Goal: Task Accomplishment & Management: Manage account settings

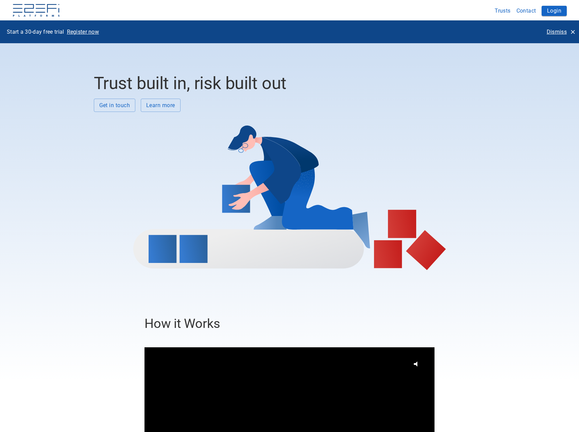
click at [558, 33] on p "Dismiss" at bounding box center [556, 32] width 20 height 8
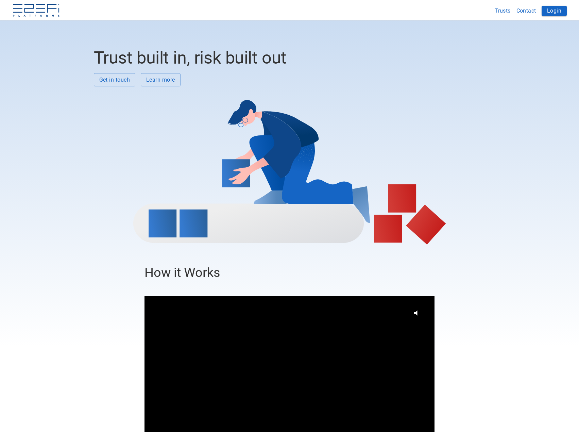
click at [554, 13] on button "Login" at bounding box center [553, 11] width 25 height 10
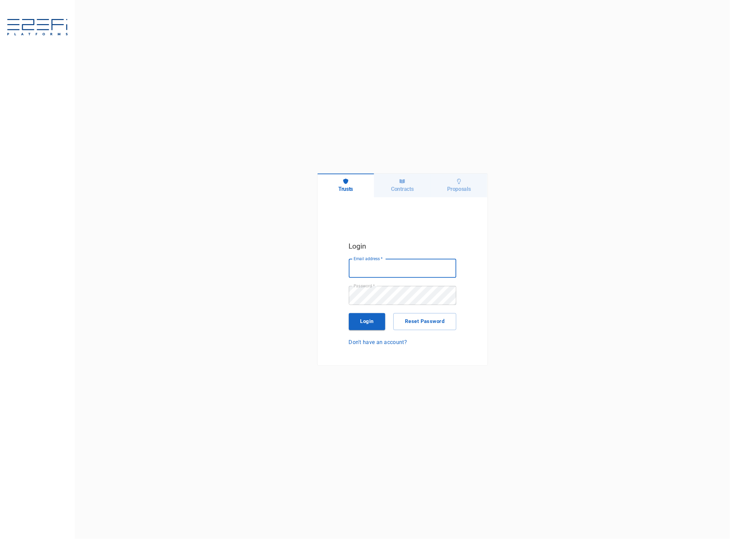
click at [378, 264] on input "Email address   *" at bounding box center [402, 268] width 107 height 19
type input "[EMAIL_ADDRESS][DOMAIN_NAME]"
click at [377, 323] on button "Login" at bounding box center [367, 321] width 37 height 17
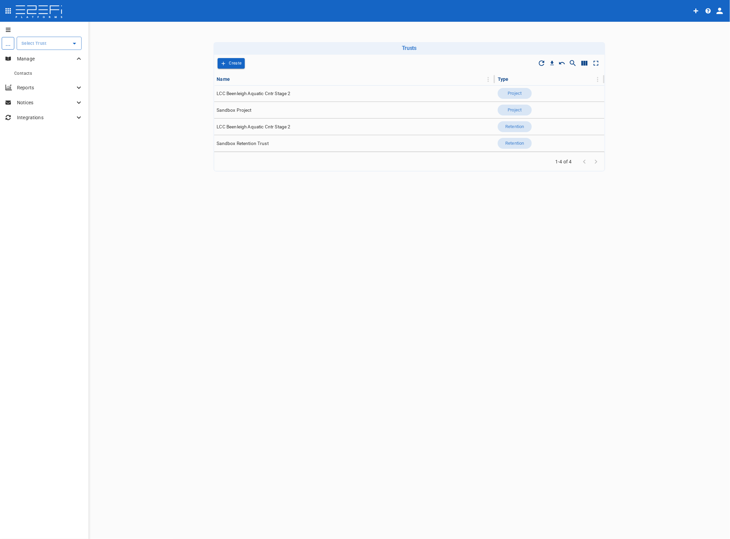
click at [36, 41] on input "text" at bounding box center [44, 43] width 49 height 7
click at [43, 78] on p "LCC Beenleigh A..." at bounding box center [33, 78] width 45 height 8
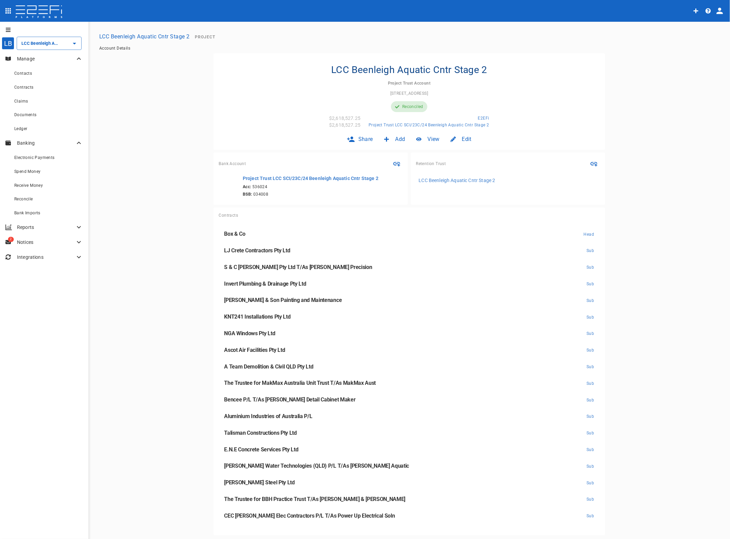
click at [24, 101] on span "Claims" at bounding box center [21, 101] width 14 height 5
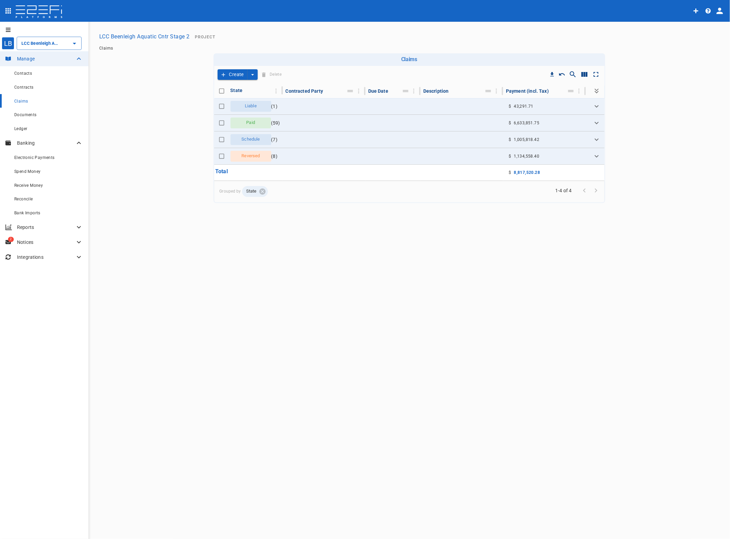
click at [595, 107] on icon "Expand" at bounding box center [596, 106] width 8 height 8
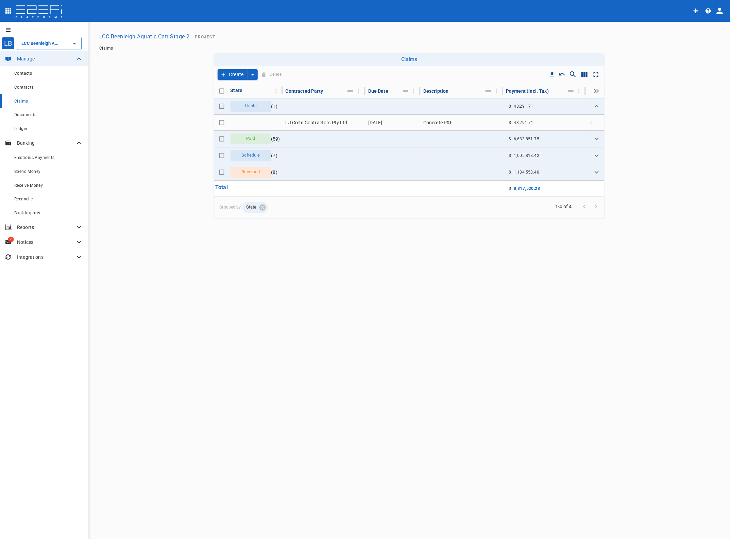
click at [322, 120] on td "LJ Crete Contractors Pty Ltd" at bounding box center [324, 123] width 83 height 16
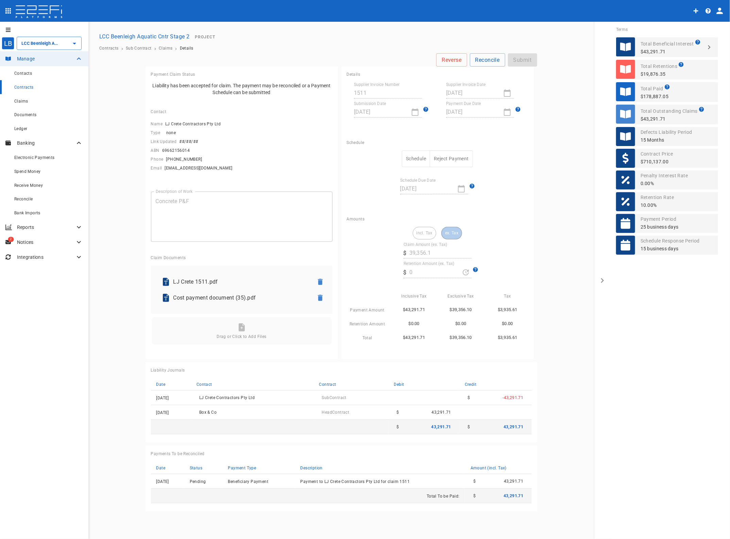
click at [414, 156] on button "Schedule" at bounding box center [416, 159] width 28 height 17
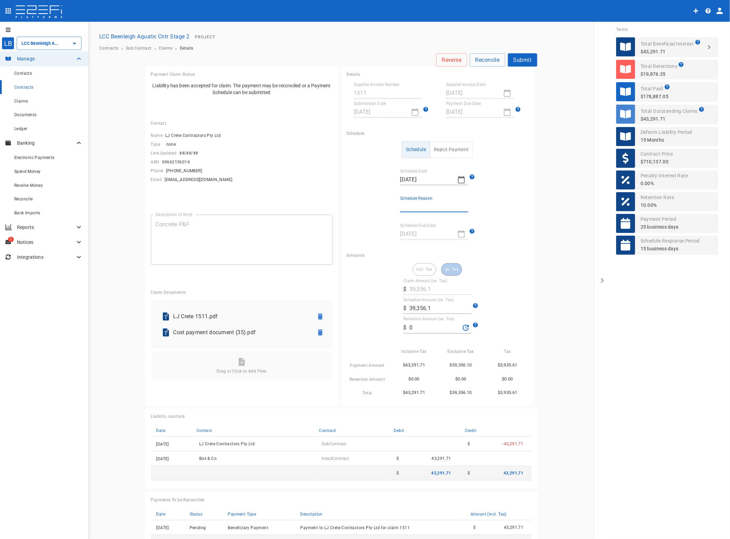
click at [417, 206] on input "Schedule Reason" at bounding box center [434, 207] width 68 height 11
type input "Paid in full"
drag, startPoint x: 415, startPoint y: 325, endPoint x: 393, endPoint y: 326, distance: 21.4
click at [394, 326] on div "incl. Tax ex. Tax Claim Amount (ex. Tax) ​ $ 39,356.1 Schedule Amount (ex. Tax)…" at bounding box center [437, 330] width 181 height 134
type input "3,692.7"
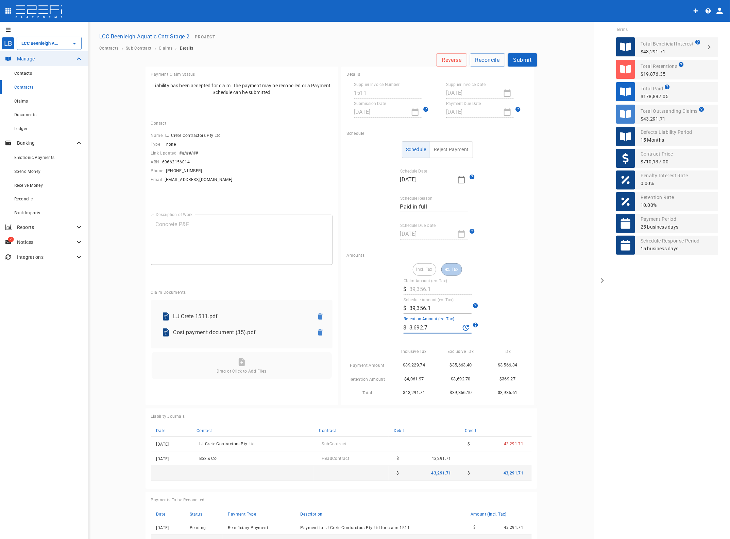
click at [431, 308] on input "39,356.1" at bounding box center [440, 308] width 62 height 11
drag, startPoint x: 431, startPoint y: 308, endPoint x: 379, endPoint y: 308, distance: 51.7
click at [379, 308] on div "incl. Tax ex. Tax Claim Amount (ex. Tax) ​ $ 39,356.1 Schedule Amount (ex. Tax)…" at bounding box center [437, 330] width 181 height 134
drag, startPoint x: 424, startPoint y: 310, endPoint x: 429, endPoint y: 310, distance: 4.4
click at [424, 310] on input "39,356.1" at bounding box center [440, 308] width 62 height 11
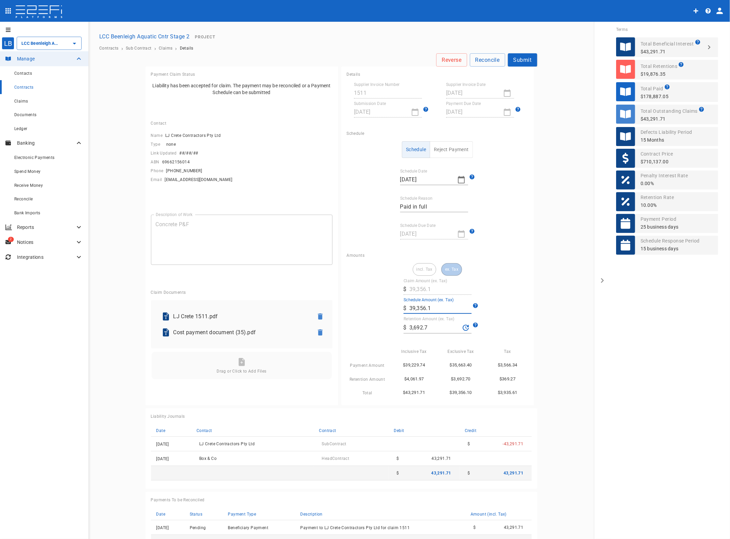
drag, startPoint x: 429, startPoint y: 310, endPoint x: 345, endPoint y: 309, distance: 83.9
click at [347, 309] on div "incl. Tax ex. Tax Claim Amount (ex. Tax) ​ $ 39,356.1 Schedule Amount (ex. Tax)…" at bounding box center [437, 330] width 181 height 134
type input "36,927"
click at [560, 307] on main "Reverse Reconcile Submit Payment Claim Status Liability has been accepted for c…" at bounding box center [341, 305] width 489 height 505
click at [518, 62] on button "Submit" at bounding box center [522, 59] width 29 height 13
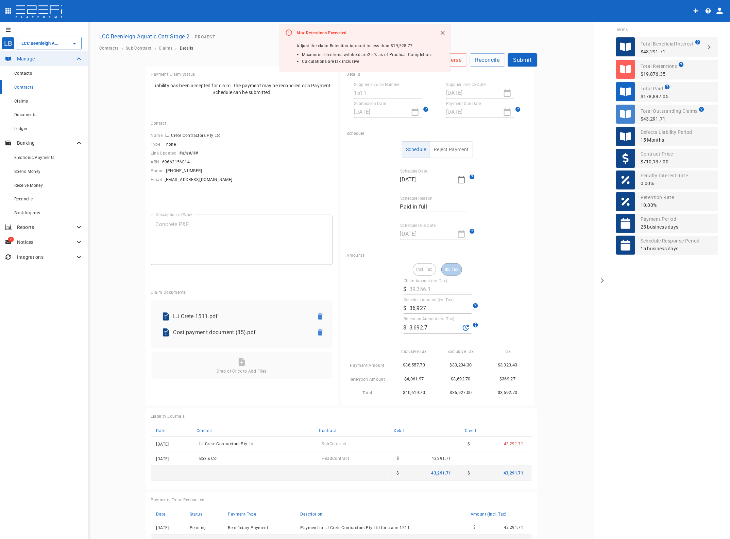
click at [442, 32] on icon "Close" at bounding box center [442, 33] width 7 height 7
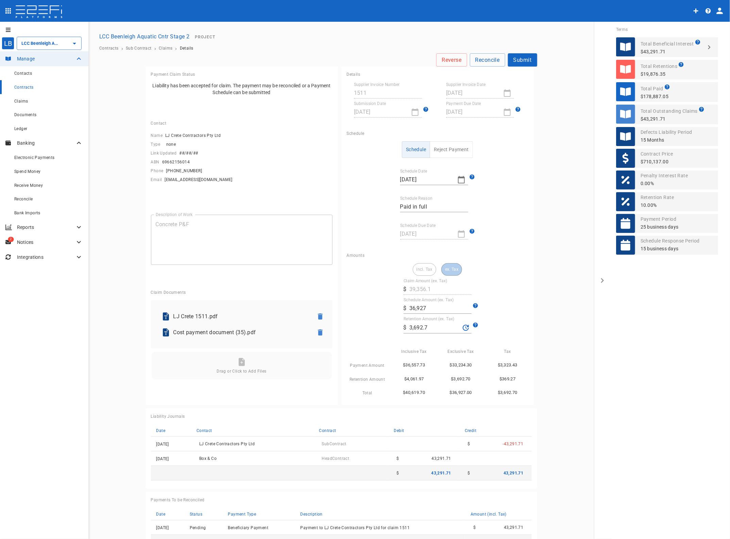
click at [26, 86] on span "Contracts" at bounding box center [23, 87] width 19 height 5
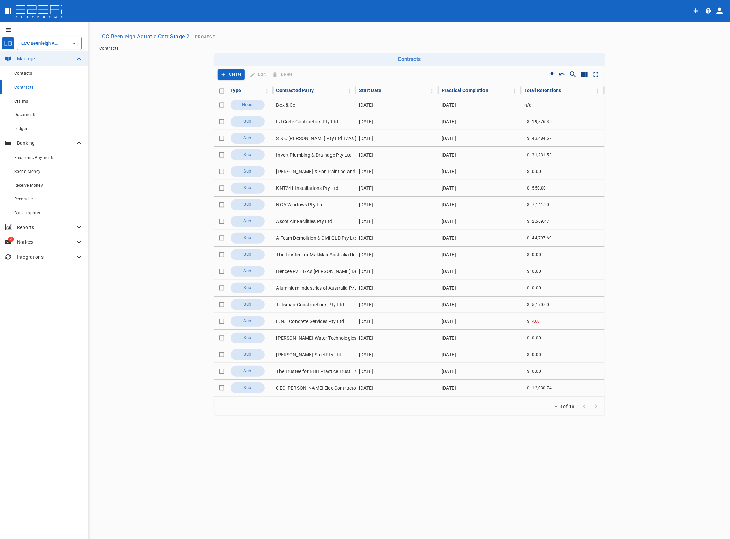
click at [306, 120] on td "LJ Crete Contractors Pty Ltd" at bounding box center [315, 121] width 83 height 16
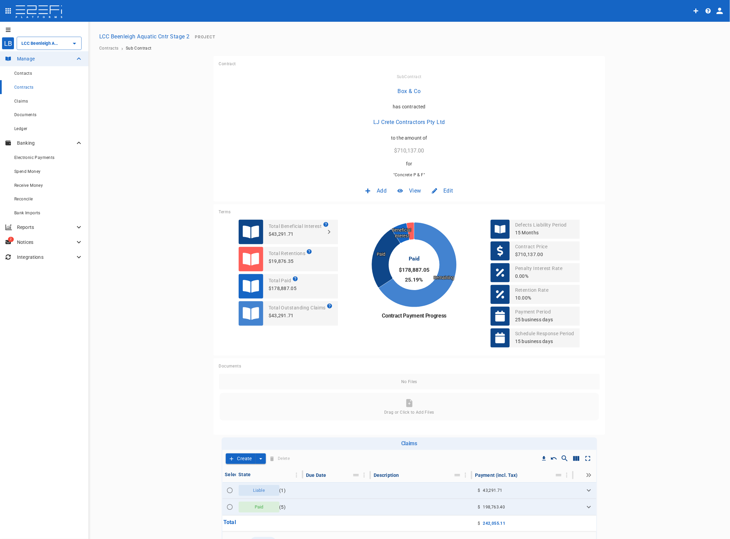
click at [447, 190] on span "Edit" at bounding box center [448, 191] width 10 height 8
click at [437, 206] on span "Contract" at bounding box center [438, 206] width 19 height 8
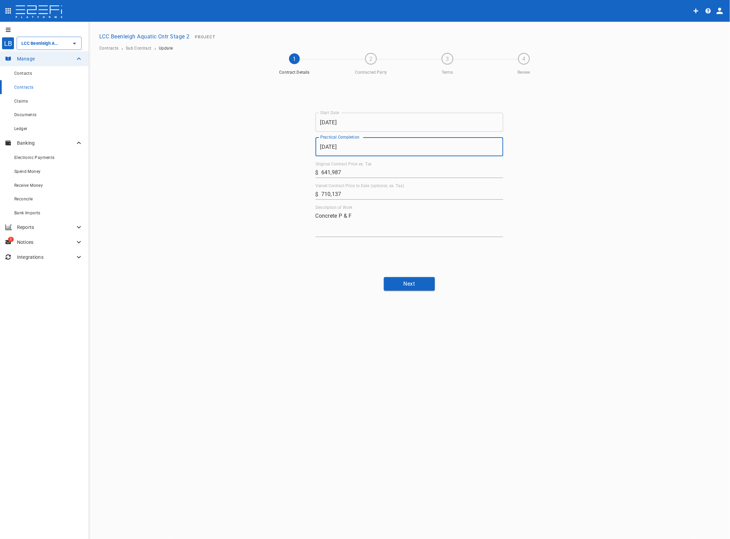
drag, startPoint x: 354, startPoint y: 145, endPoint x: 294, endPoint y: 142, distance: 60.2
click at [294, 142] on div "Start Date 21/02/2025 Start Date Practical Completion 20/06/2025 Practical Comp…" at bounding box center [409, 175] width 408 height 194
click at [362, 144] on input "20/06/2025" at bounding box center [409, 146] width 188 height 19
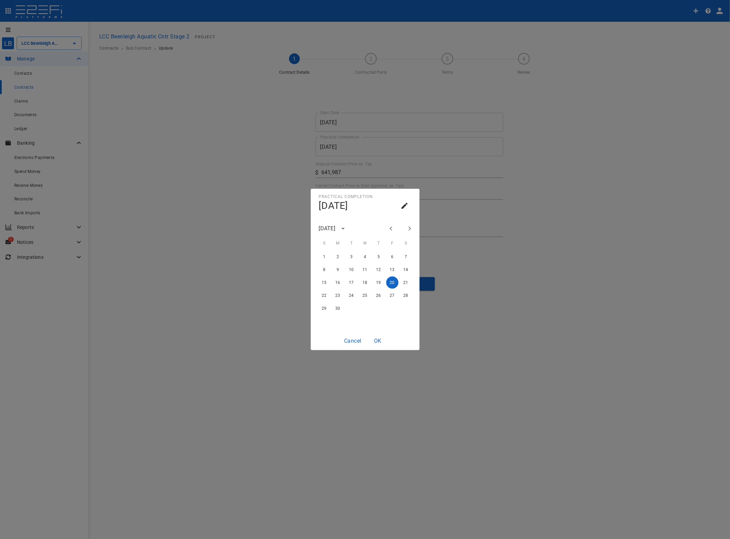
click at [405, 207] on icon "calendar view is open, go to text input view" at bounding box center [404, 206] width 8 height 8
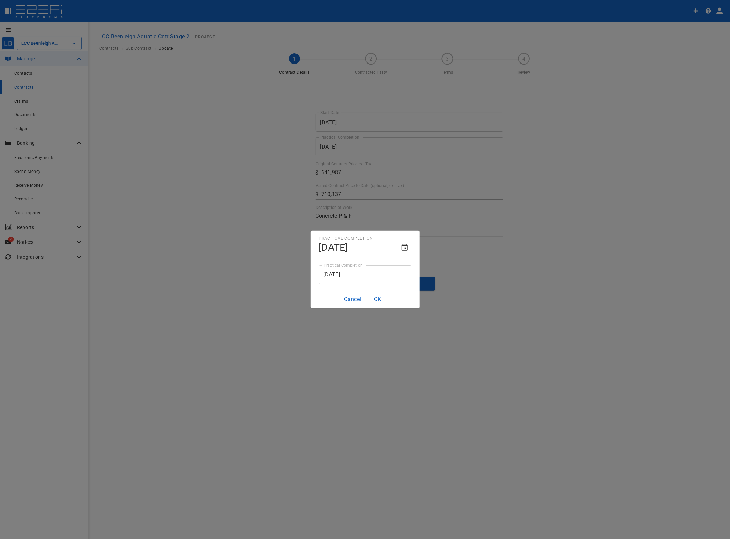
click at [370, 276] on input "20/06/2025" at bounding box center [365, 274] width 92 height 19
click at [403, 247] on icon "text input view is open, go to calendar view" at bounding box center [404, 248] width 8 height 8
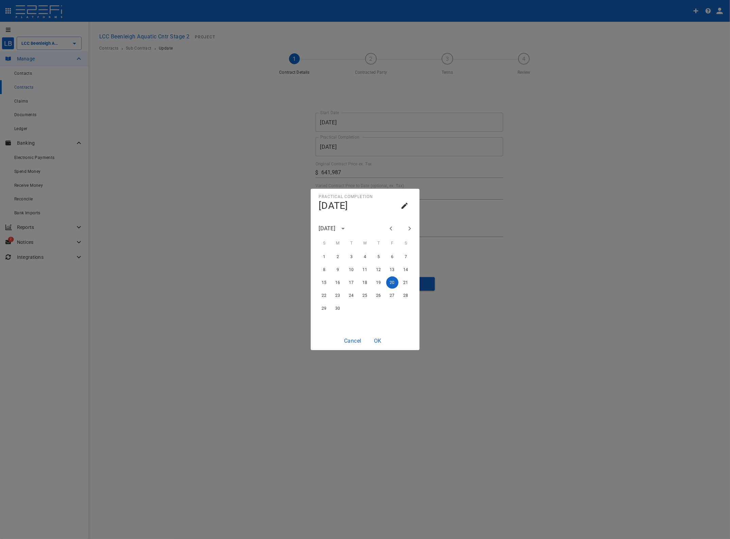
click at [409, 228] on icon "Next month" at bounding box center [409, 229] width 2 height 4
click at [337, 294] on button "20" at bounding box center [338, 296] width 12 height 12
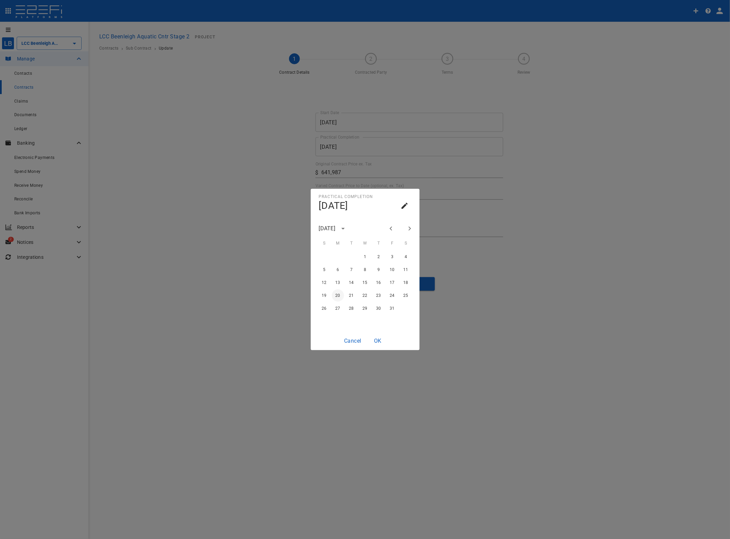
type input "[DATE]"
click at [377, 339] on button "OK" at bounding box center [378, 340] width 22 height 13
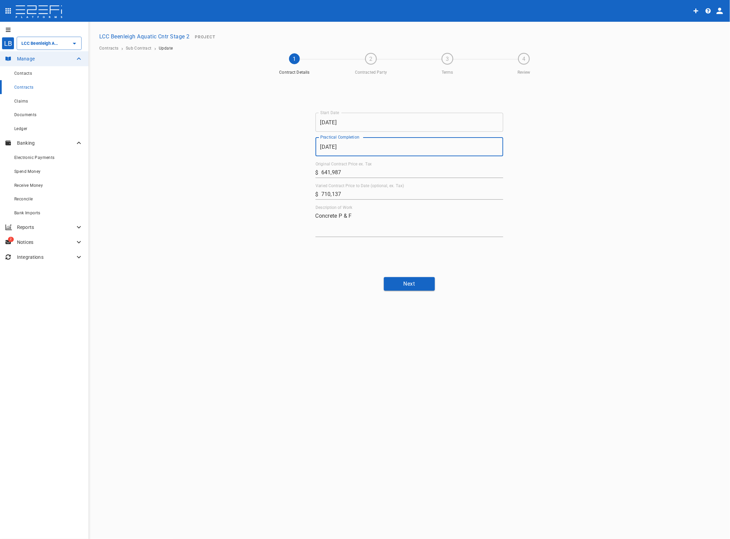
click at [408, 283] on button "Next" at bounding box center [409, 283] width 51 height 13
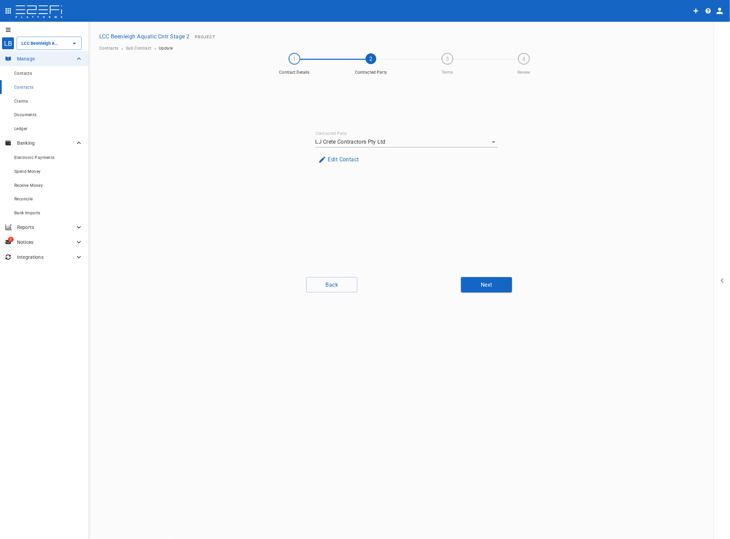
click at [486, 281] on button "Next" at bounding box center [486, 284] width 51 height 15
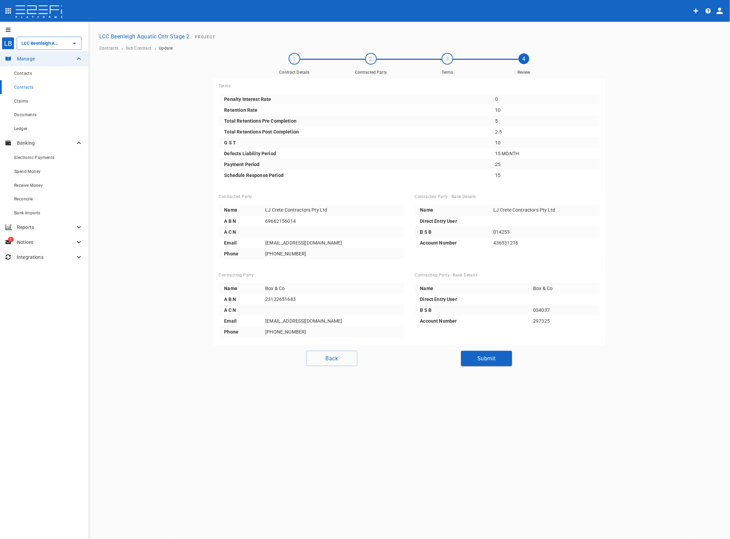
click at [492, 356] on button "Submit" at bounding box center [486, 358] width 51 height 15
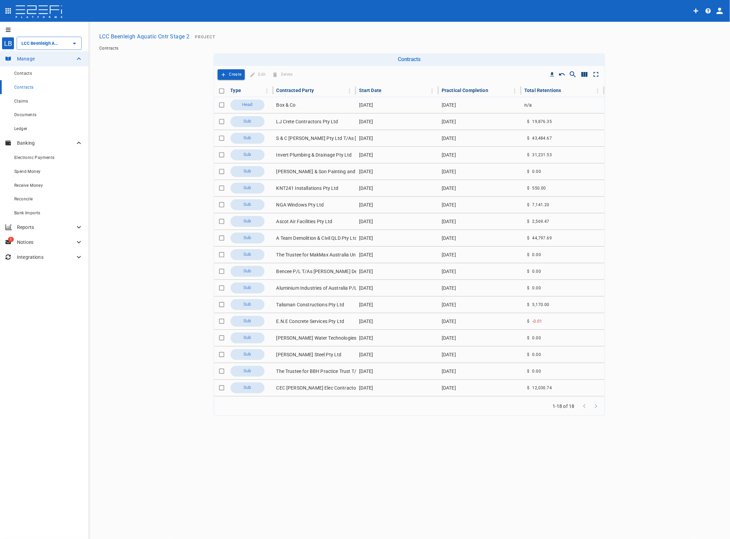
click at [22, 101] on span "Claims" at bounding box center [21, 101] width 14 height 5
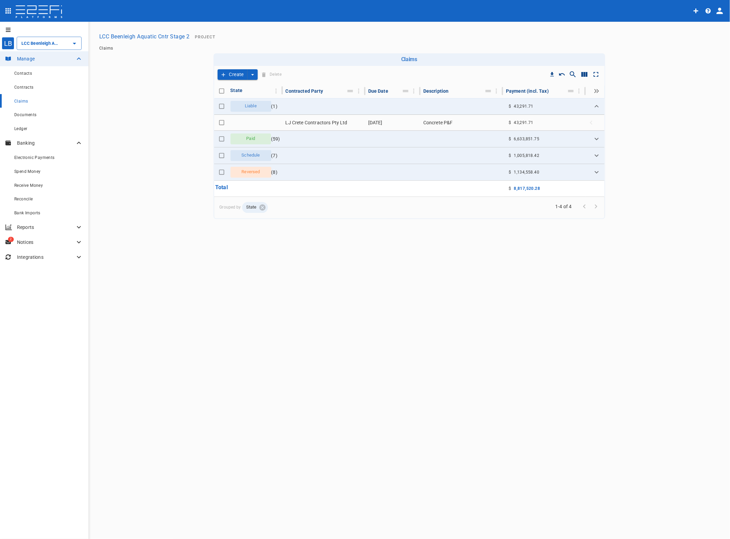
click at [338, 121] on td "LJ Crete Contractors Pty Ltd" at bounding box center [324, 123] width 83 height 16
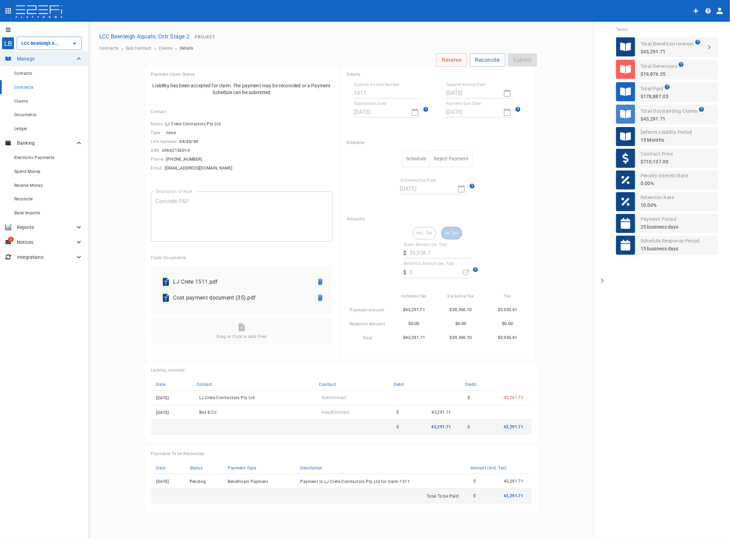
click at [410, 159] on button "Schedule" at bounding box center [416, 159] width 28 height 17
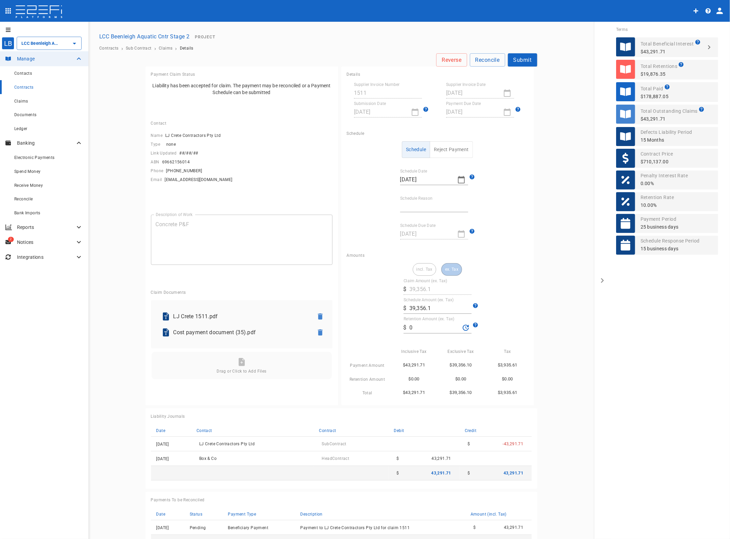
click at [415, 206] on input "Schedule Reason" at bounding box center [434, 207] width 68 height 11
type input "Paid in full"
click at [436, 309] on input "39,356.1" at bounding box center [440, 308] width 62 height 11
drag, startPoint x: 436, startPoint y: 309, endPoint x: 405, endPoint y: 309, distance: 30.6
click at [409, 309] on input "39,356.1" at bounding box center [440, 308] width 62 height 11
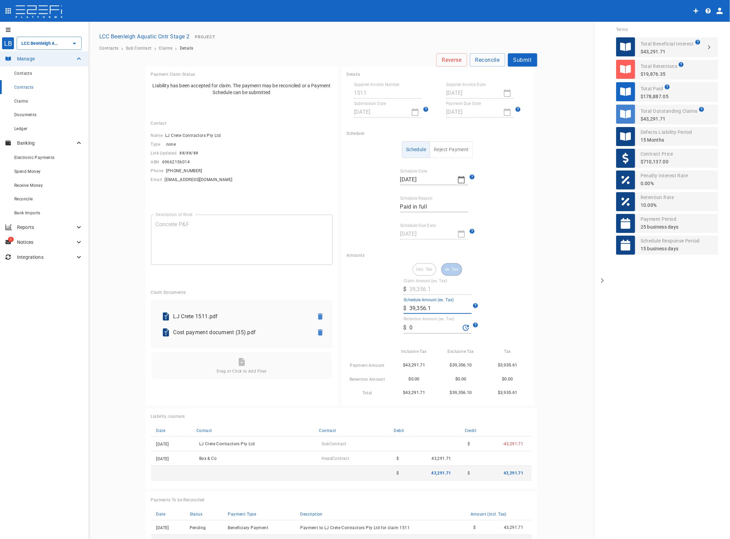
click at [431, 310] on input "39,356.1" at bounding box center [440, 308] width 62 height 11
drag, startPoint x: 431, startPoint y: 310, endPoint x: 392, endPoint y: 313, distance: 39.2
click at [394, 312] on div "incl. Tax ex. Tax Claim Amount (ex. Tax) ​ $ 39,356.1 Schedule Amount (ex. Tax)…" at bounding box center [437, 330] width 181 height 134
type input "36,927"
drag, startPoint x: 420, startPoint y: 328, endPoint x: 351, endPoint y: 328, distance: 69.3
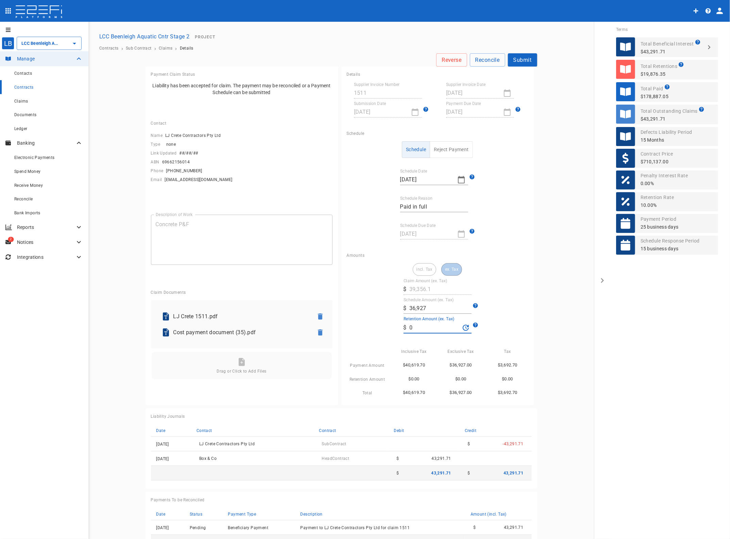
click at [355, 328] on div "incl. Tax ex. Tax Claim Amount (ex. Tax) ​ $ 39,356.1 Schedule Amount (ex. Tax)…" at bounding box center [437, 330] width 181 height 134
click at [428, 330] on input "0" at bounding box center [434, 327] width 51 height 11
click at [558, 338] on main "Reverse Reconcile Submit Payment Claim Status Liability has been accepted for c…" at bounding box center [341, 305] width 489 height 505
click at [515, 59] on button "Submit" at bounding box center [522, 59] width 29 height 13
type input "3,692.7"
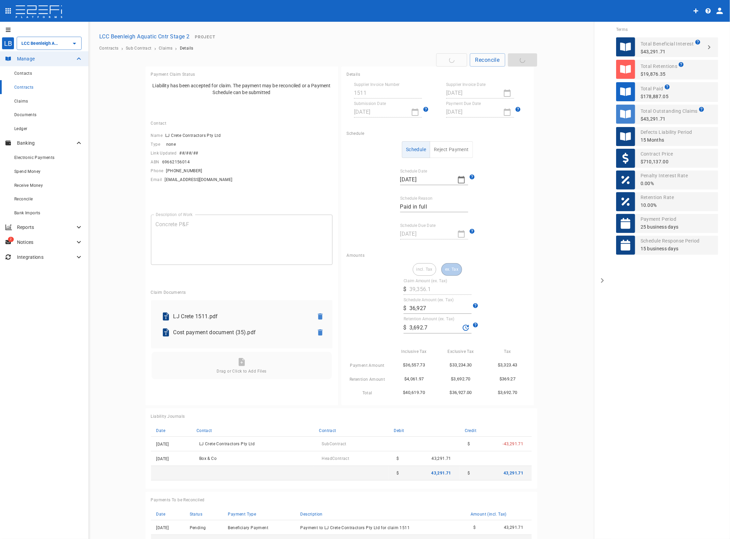
type input "36,927"
type input "3,692.7"
type input "36,927"
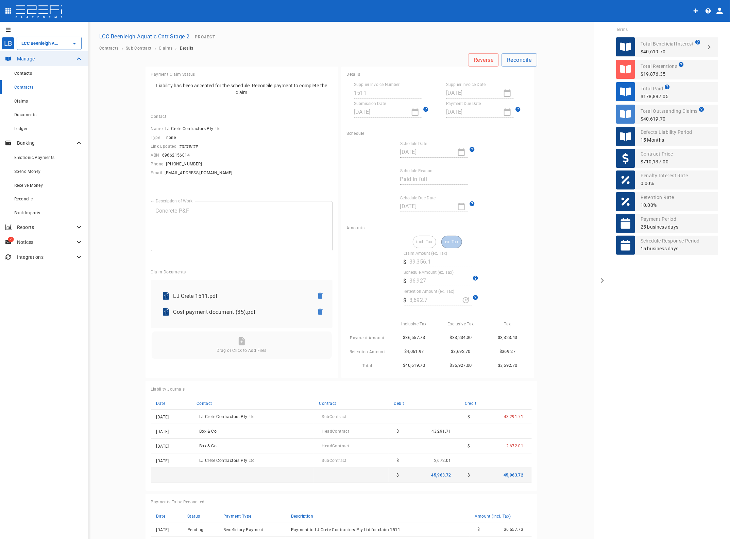
click at [26, 88] on span "Contracts" at bounding box center [23, 87] width 19 height 5
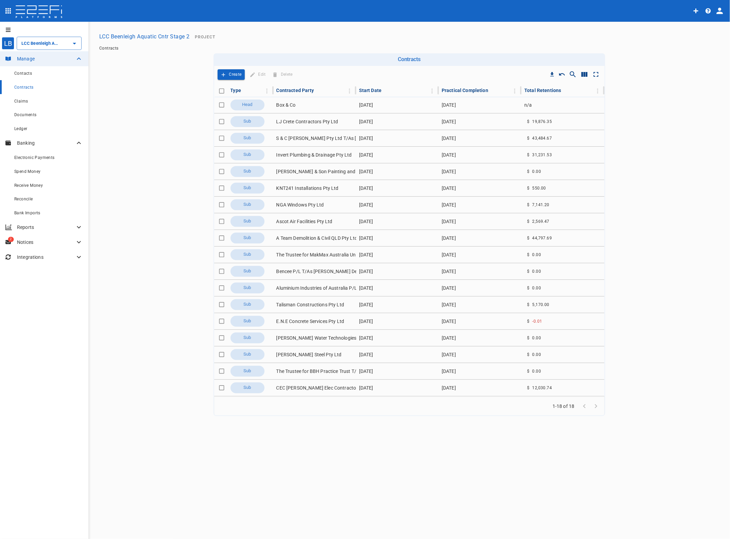
click at [301, 138] on td "S & C [PERSON_NAME] Pty Ltd T/As [PERSON_NAME] Precision" at bounding box center [315, 138] width 83 height 16
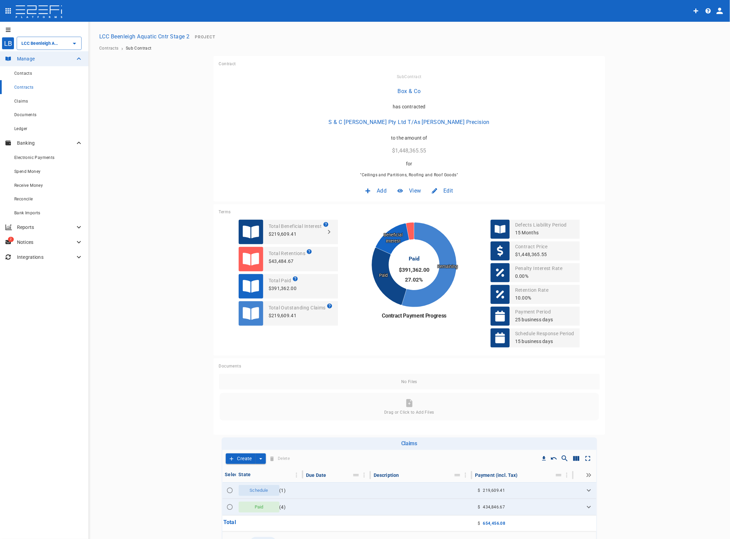
click at [448, 191] on span "Edit" at bounding box center [448, 191] width 10 height 8
click at [438, 208] on span "Contract" at bounding box center [438, 206] width 19 height 8
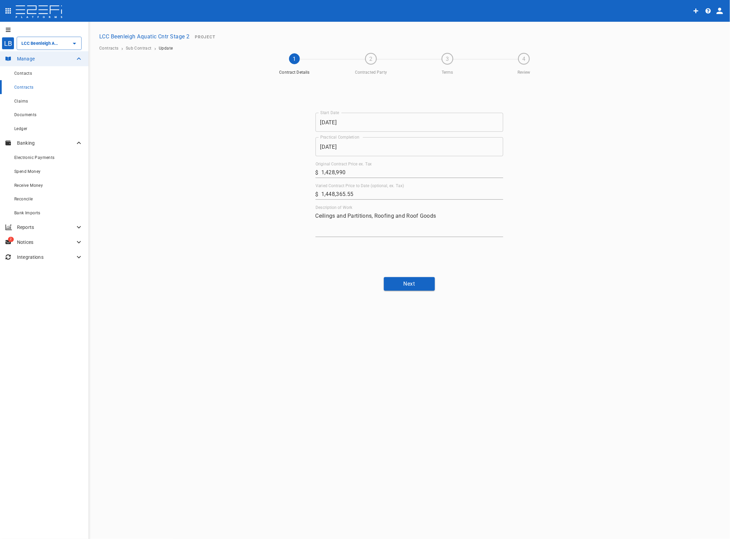
click at [22, 86] on span "Contracts" at bounding box center [23, 87] width 19 height 5
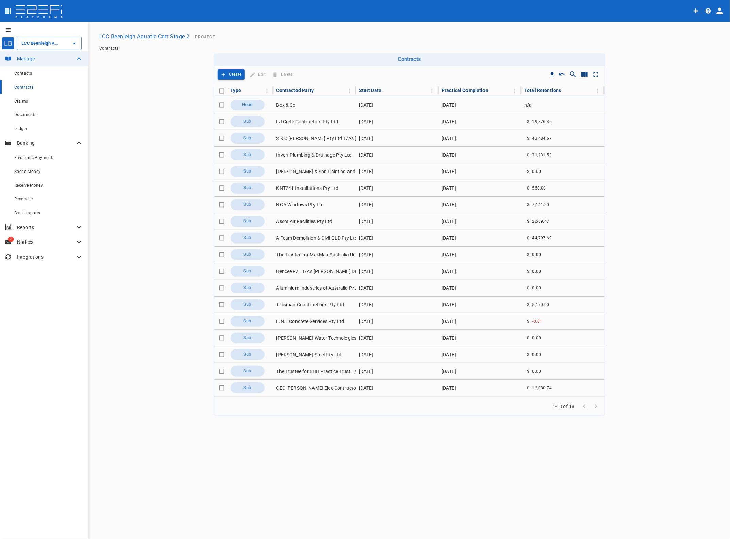
click at [310, 353] on td "[PERSON_NAME] Steel Pty Ltd" at bounding box center [315, 355] width 83 height 16
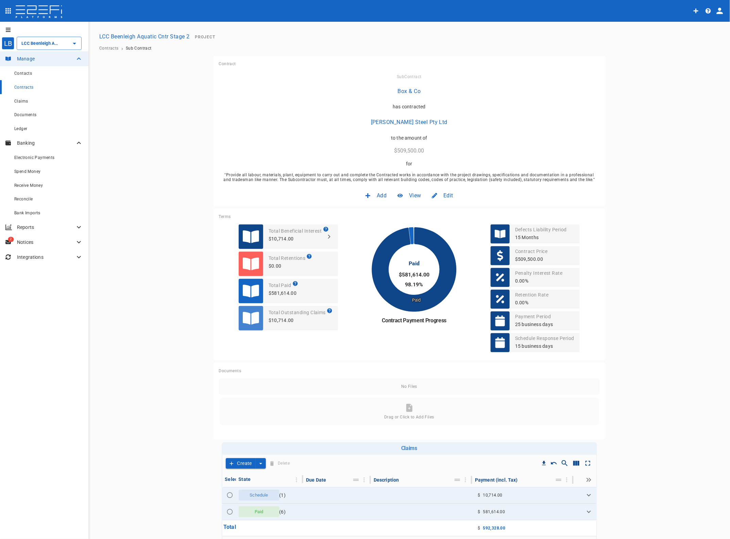
click at [443, 194] on span "Edit" at bounding box center [448, 196] width 10 height 8
click at [444, 209] on span "Contract" at bounding box center [438, 210] width 19 height 8
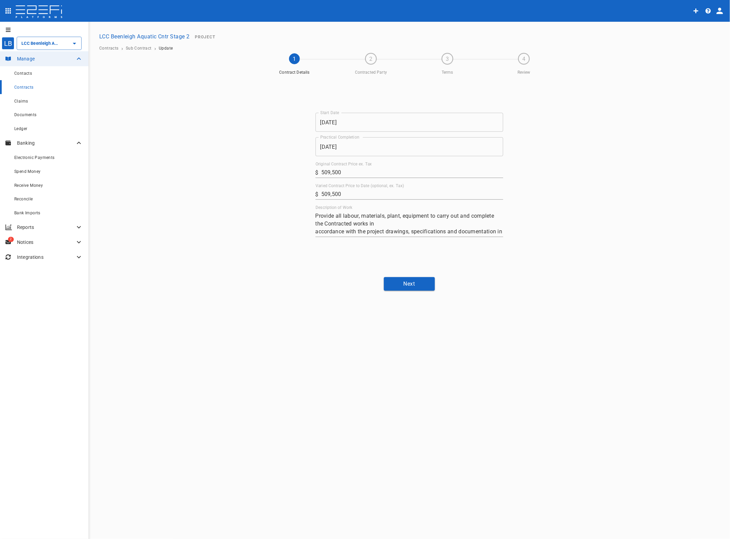
click at [22, 101] on span "Claims" at bounding box center [21, 101] width 14 height 5
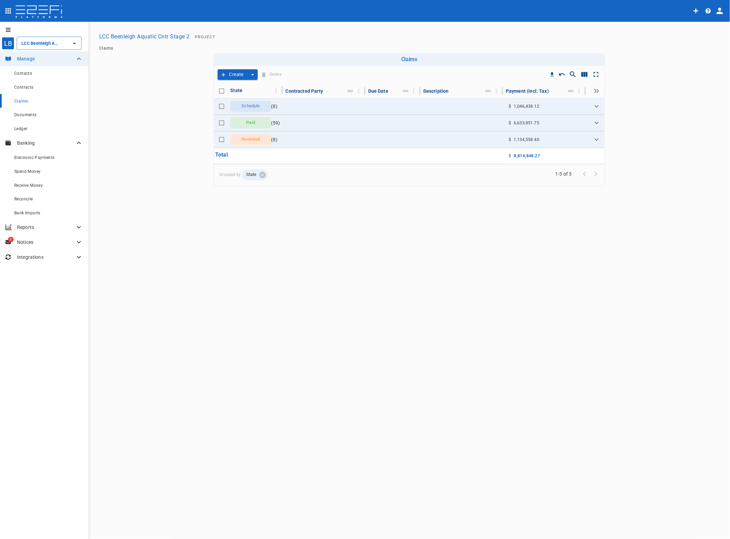
click at [22, 87] on span "Contracts" at bounding box center [23, 87] width 19 height 5
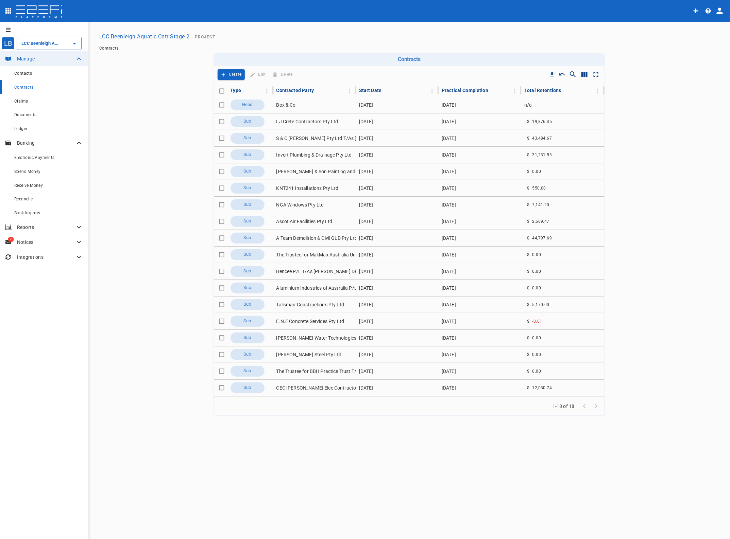
click at [297, 307] on td "Talisman Constructions Pty Ltd" at bounding box center [315, 305] width 83 height 16
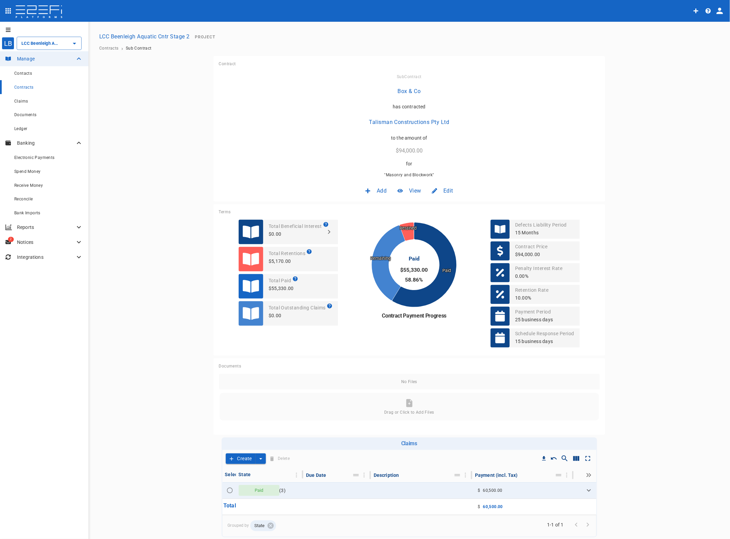
click at [444, 189] on span "Edit" at bounding box center [448, 191] width 10 height 8
click at [444, 201] on div "Contract" at bounding box center [438, 205] width 30 height 13
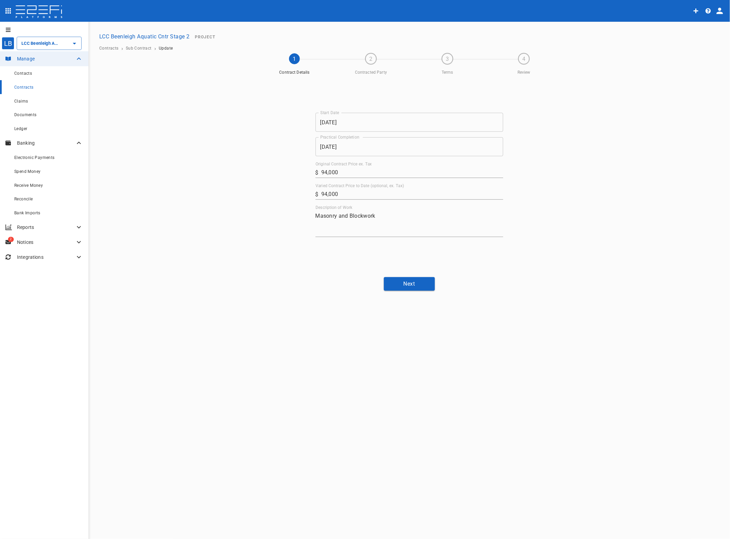
click at [24, 85] on span "Contracts" at bounding box center [23, 87] width 19 height 5
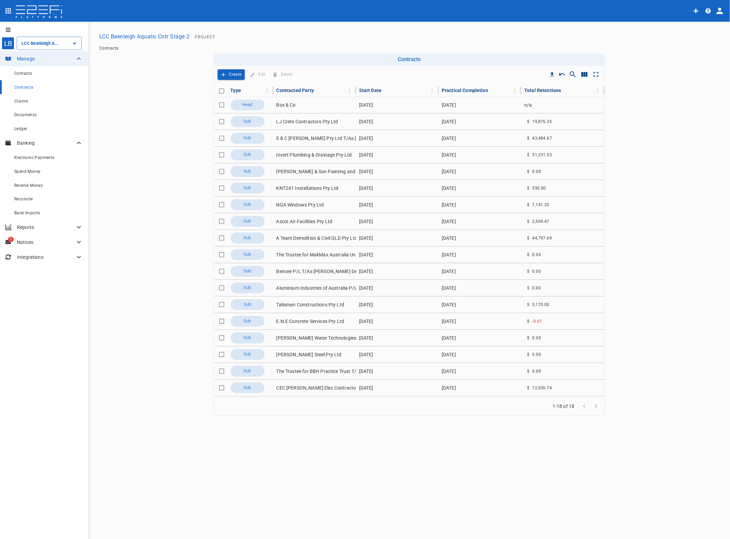
click at [515, 92] on icon "Column Actions" at bounding box center [514, 90] width 1 height 5
click at [541, 114] on div "Filter by Practical Completion" at bounding box center [552, 114] width 75 height 7
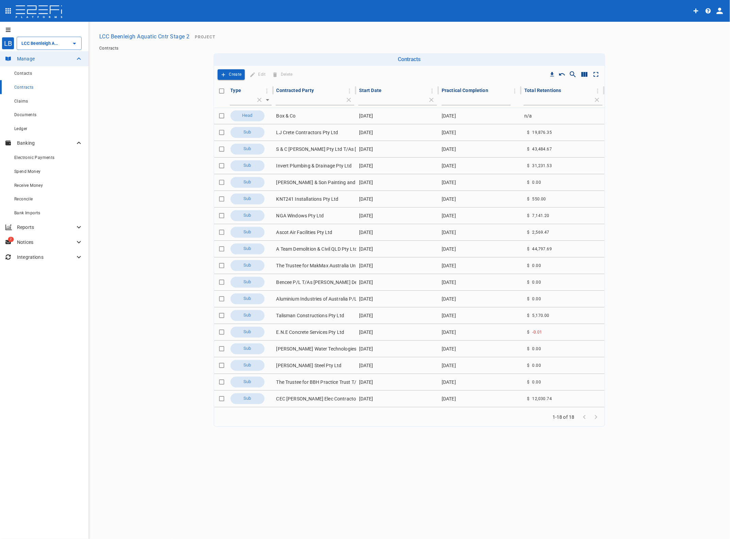
click at [516, 87] on icon "Column Actions" at bounding box center [514, 90] width 7 height 7
click at [458, 90] on div at bounding box center [365, 269] width 730 height 539
click at [458, 90] on div "Practical Completion" at bounding box center [464, 90] width 47 height 8
click at [472, 90] on div "Practical Completion" at bounding box center [464, 90] width 47 height 8
click at [449, 88] on div "Practical Completion" at bounding box center [464, 90] width 47 height 8
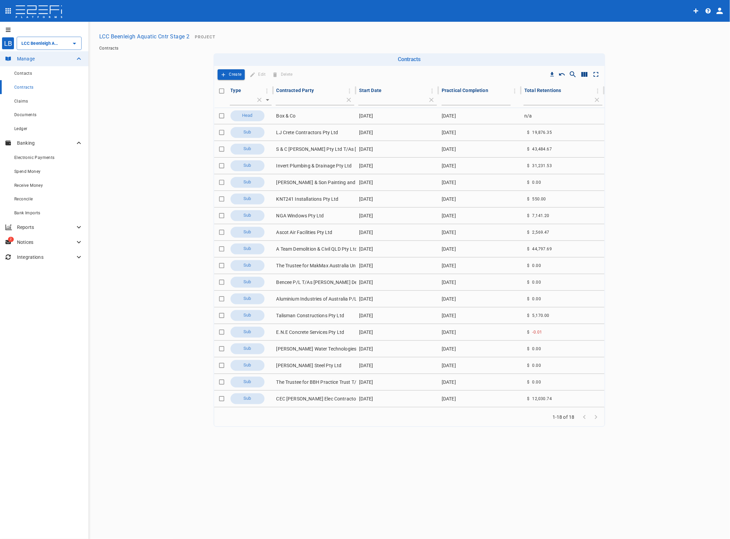
click at [480, 89] on div "Practical Completion" at bounding box center [464, 90] width 47 height 8
click at [478, 91] on div "Practical Completion" at bounding box center [464, 90] width 47 height 8
click at [514, 90] on icon "Column Actions" at bounding box center [514, 90] width 1 height 5
click at [514, 90] on div at bounding box center [365, 269] width 730 height 539
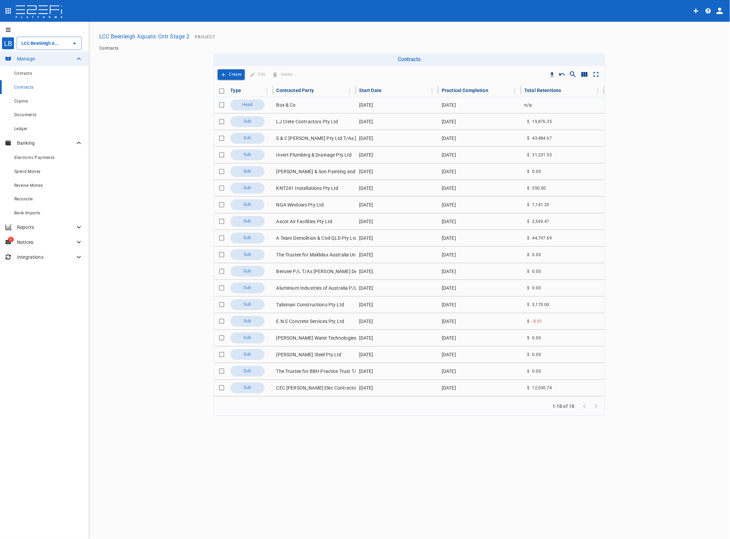
click at [466, 91] on div "Practical Completion" at bounding box center [464, 90] width 47 height 8
click at [454, 89] on div "Practical Completion" at bounding box center [464, 90] width 47 height 8
click at [472, 87] on div "Practical Completion" at bounding box center [464, 90] width 47 height 8
click at [472, 88] on div "Practical Completion" at bounding box center [464, 90] width 47 height 8
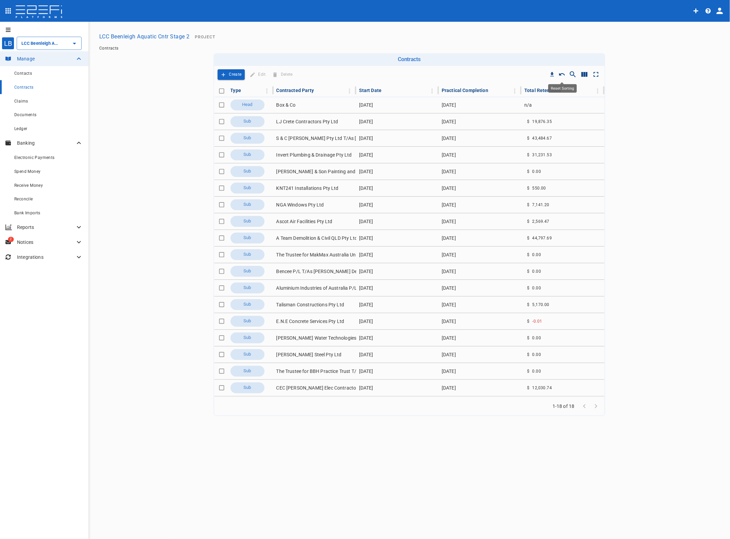
click at [562, 74] on icon "Reset Sorting" at bounding box center [561, 74] width 7 height 7
click at [596, 89] on icon "Column Actions" at bounding box center [597, 90] width 7 height 7
click at [597, 89] on div at bounding box center [365, 269] width 730 height 539
click at [309, 120] on td "LJ Crete Contractors Pty Ltd" at bounding box center [315, 121] width 83 height 16
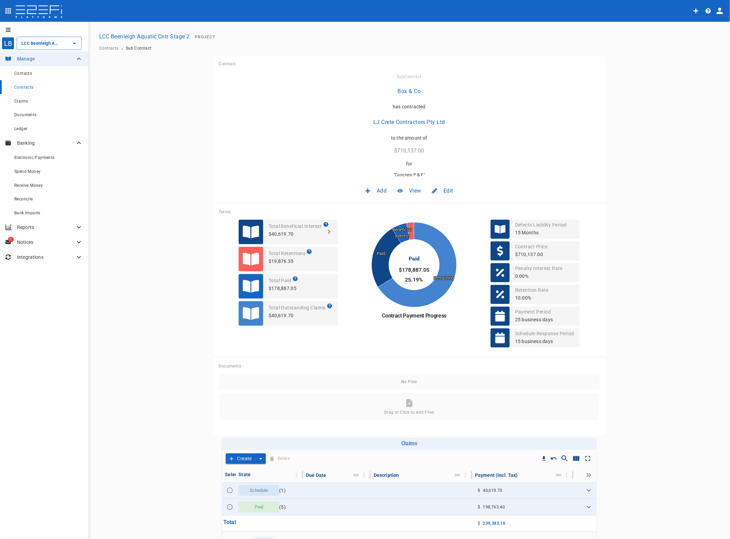
click at [443, 189] on span "Edit" at bounding box center [448, 191] width 10 height 8
click at [438, 207] on span "Contract" at bounding box center [438, 206] width 19 height 8
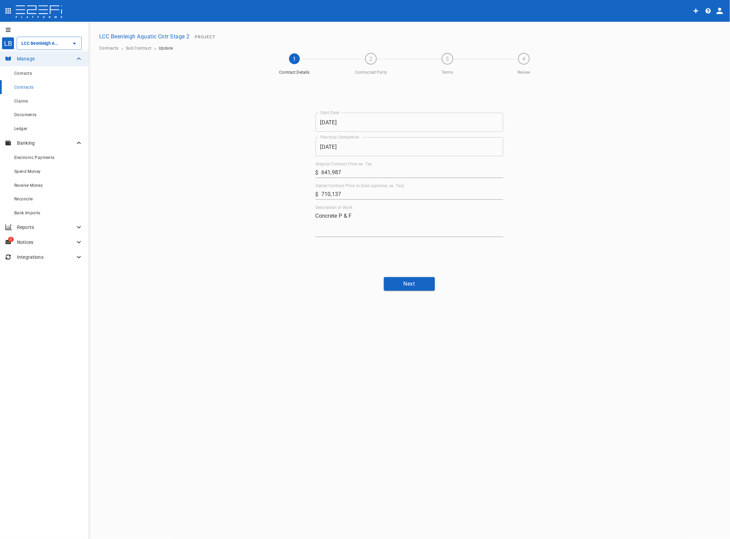
click at [352, 149] on input "[DATE]" at bounding box center [409, 146] width 188 height 19
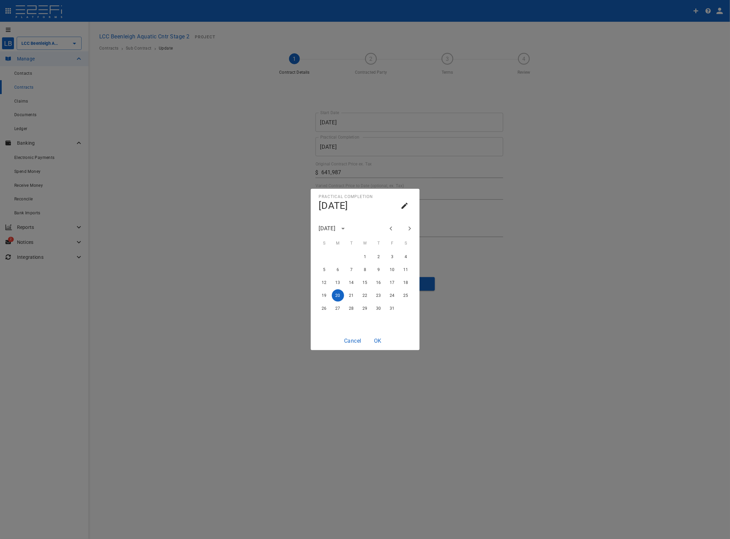
click at [400, 205] on icon "calendar view is open, go to text input view" at bounding box center [404, 206] width 8 height 8
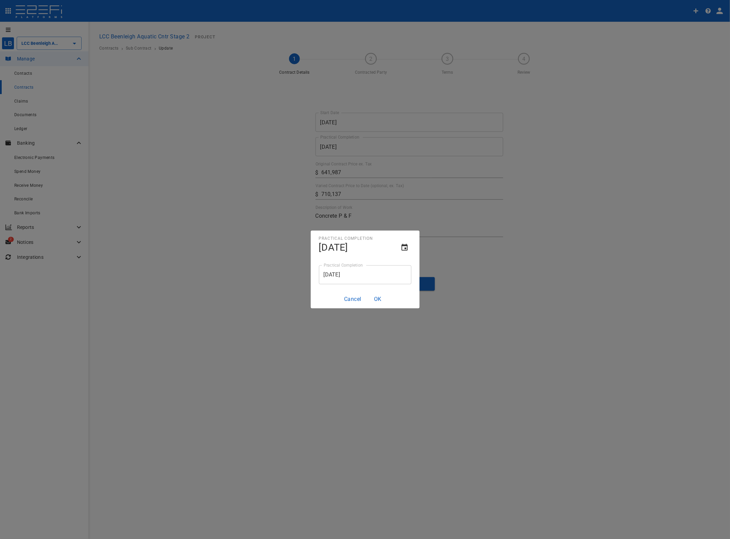
click at [402, 245] on icon "text input view is open, go to calendar view" at bounding box center [404, 248] width 8 height 8
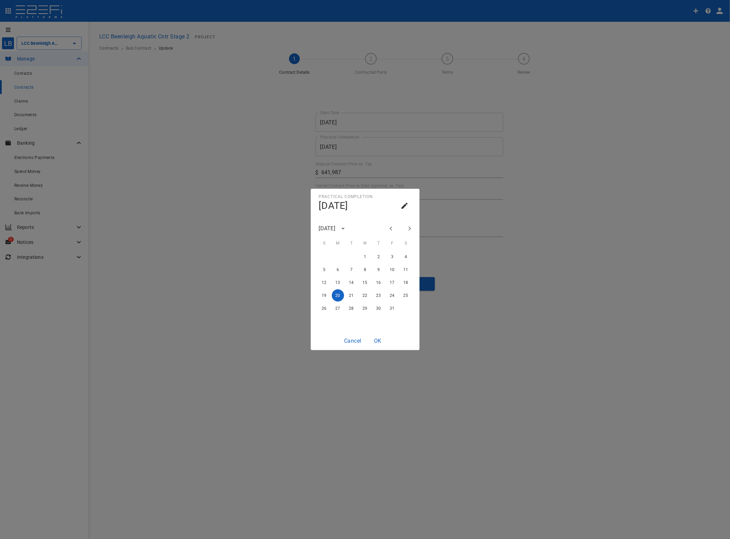
click at [407, 227] on icon "Next month" at bounding box center [409, 229] width 8 height 8
click at [352, 307] on button "25" at bounding box center [351, 308] width 12 height 12
type input "[DATE]"
click at [380, 340] on button "OK" at bounding box center [378, 340] width 22 height 13
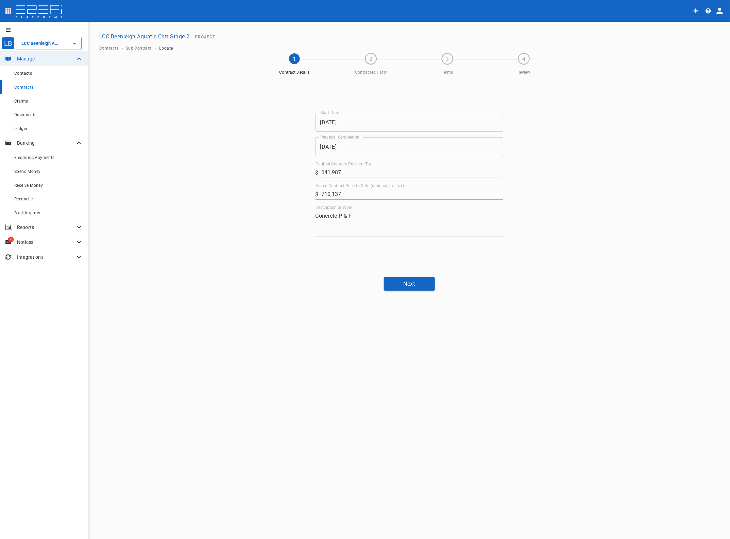
click at [407, 281] on button "Next" at bounding box center [409, 283] width 51 height 13
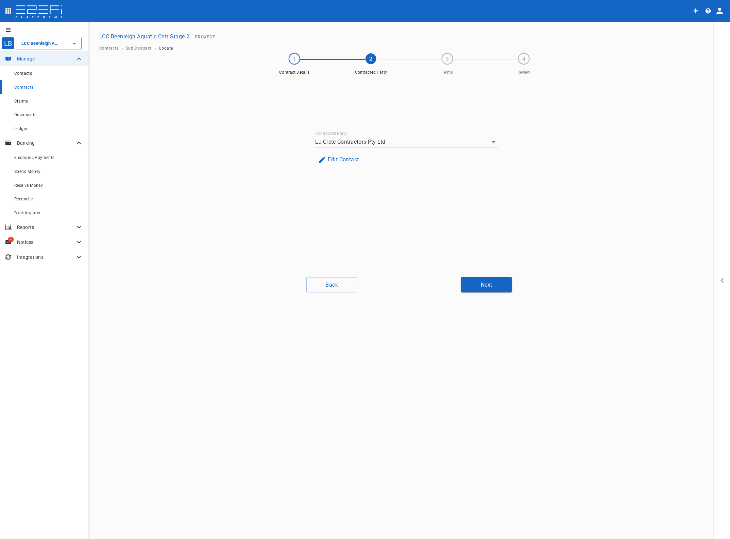
click at [486, 285] on button "Next" at bounding box center [486, 284] width 51 height 15
click at [493, 285] on button "Next" at bounding box center [486, 284] width 51 height 15
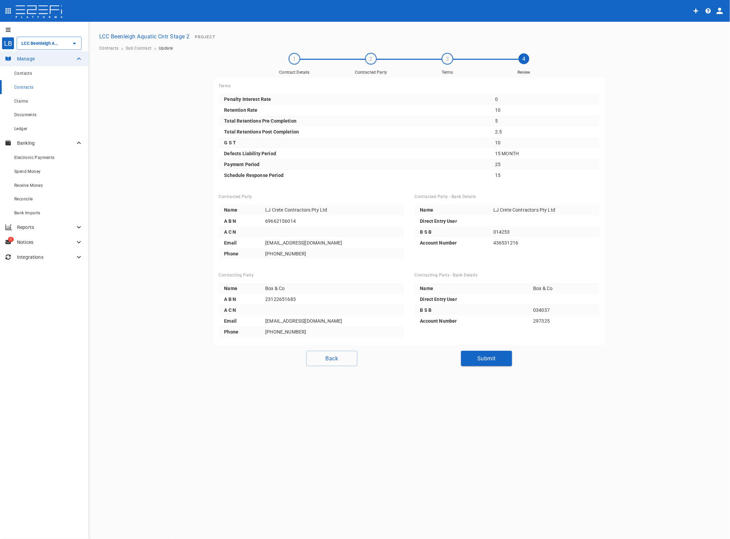
click at [489, 357] on button "Submit" at bounding box center [486, 358] width 51 height 15
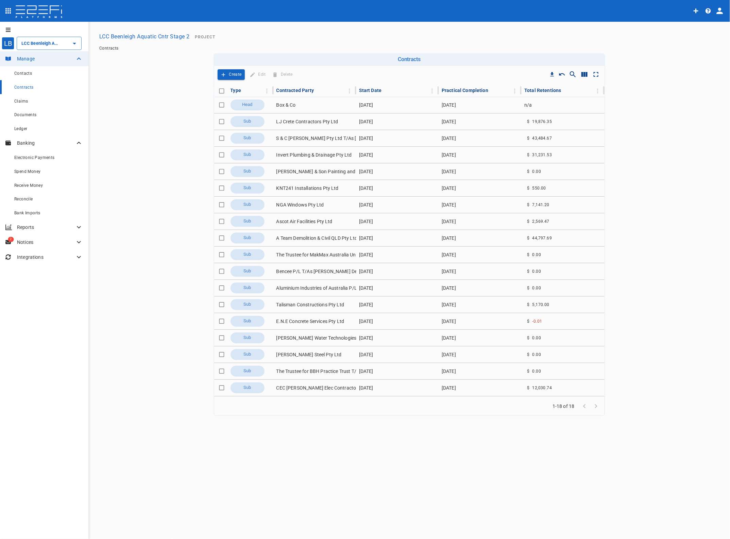
click at [311, 135] on td "S & C [PERSON_NAME] Pty Ltd T/As [PERSON_NAME] Precision" at bounding box center [315, 138] width 83 height 16
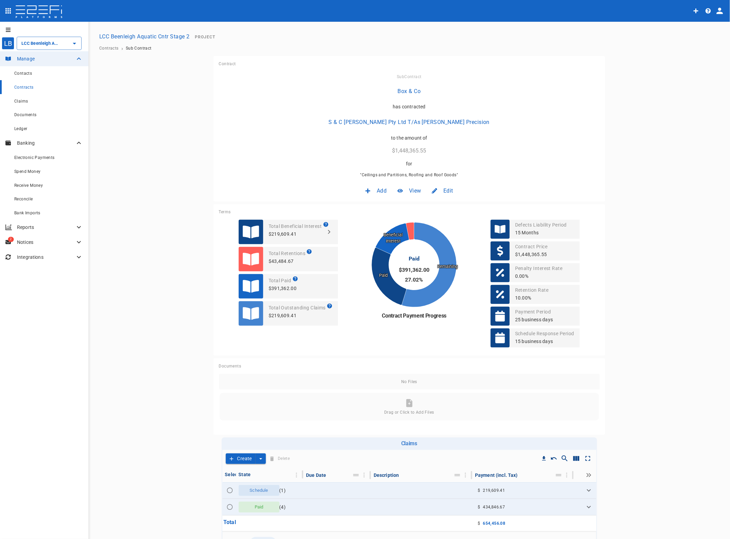
click at [446, 190] on span "Edit" at bounding box center [448, 191] width 10 height 8
click at [443, 206] on span "Contract" at bounding box center [438, 206] width 19 height 8
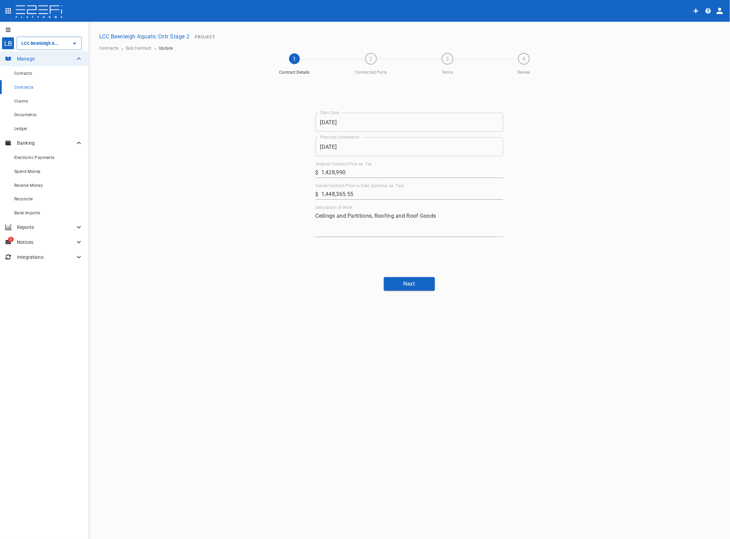
click at [346, 151] on input "[DATE]" at bounding box center [409, 146] width 188 height 19
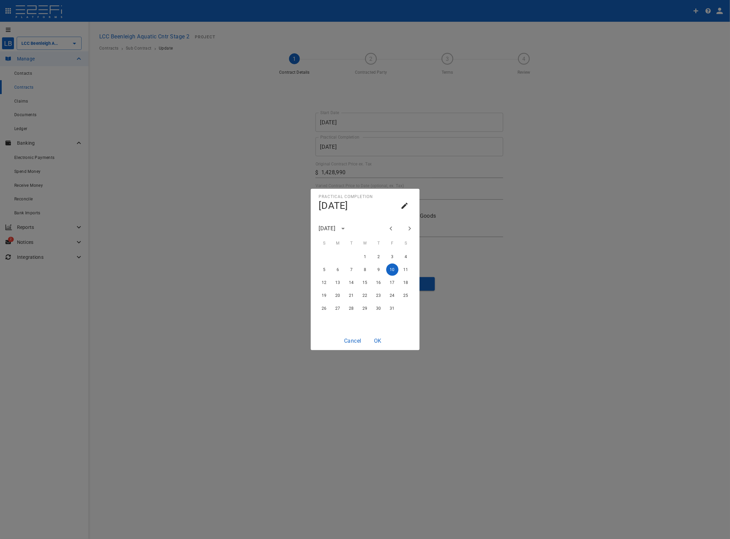
click at [405, 204] on icon "calendar view is open, go to text input view" at bounding box center [404, 206] width 6 height 6
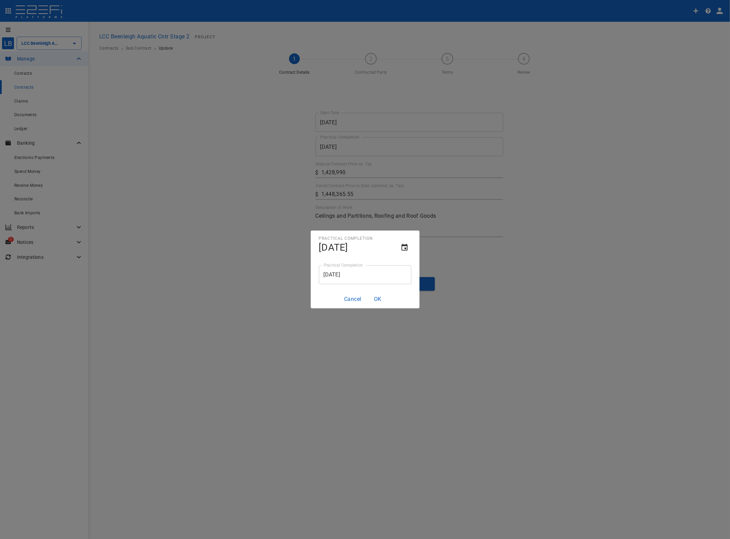
click at [404, 246] on icon "text input view is open, go to calendar view" at bounding box center [404, 247] width 6 height 7
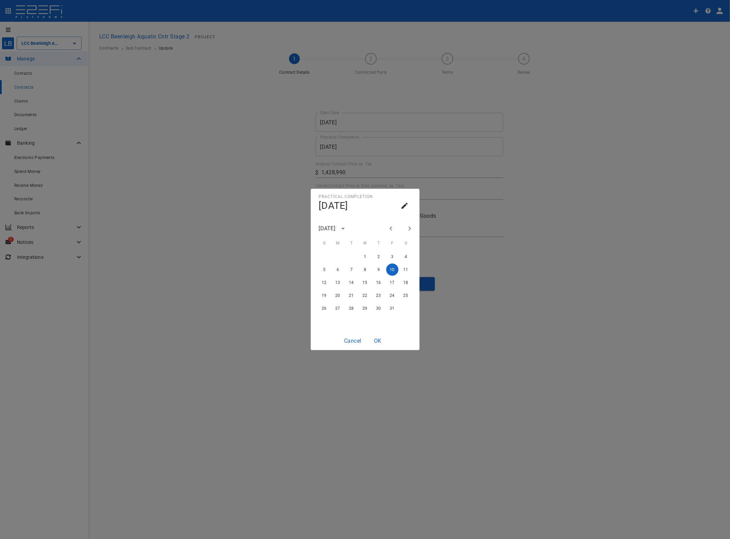
click at [410, 230] on icon "Next month" at bounding box center [409, 229] width 8 height 8
click at [352, 308] on button "25" at bounding box center [351, 308] width 12 height 12
type input "[DATE]"
click at [378, 340] on button "OK" at bounding box center [378, 340] width 22 height 13
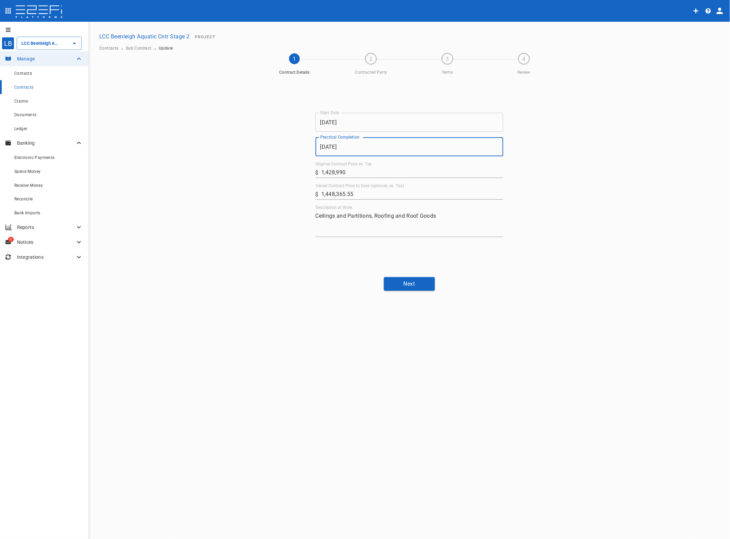
click at [402, 287] on button "Next" at bounding box center [409, 283] width 51 height 13
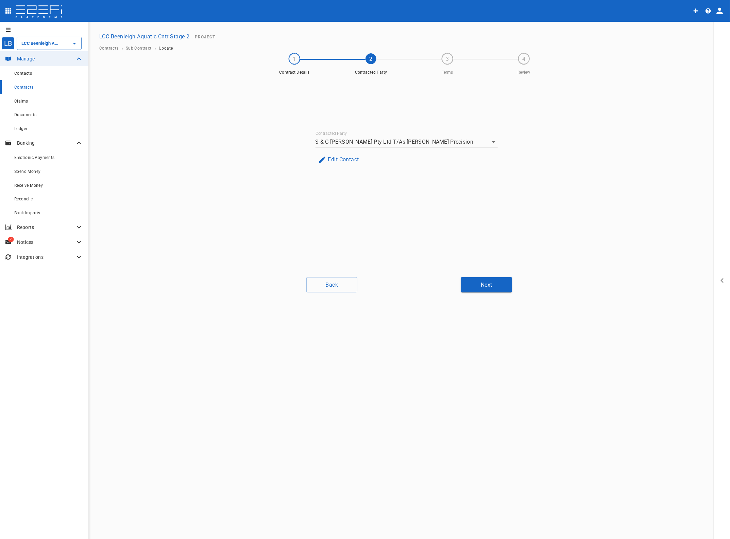
click at [479, 285] on button "Next" at bounding box center [486, 284] width 51 height 15
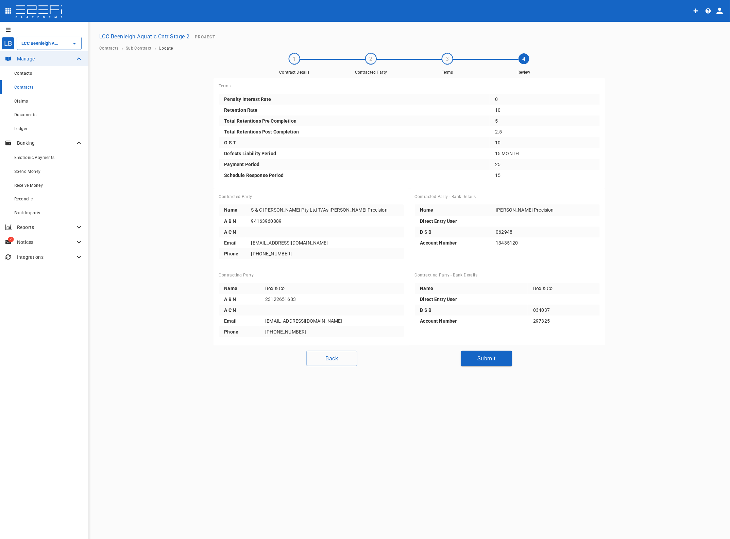
click at [484, 354] on button "Submit" at bounding box center [486, 358] width 51 height 15
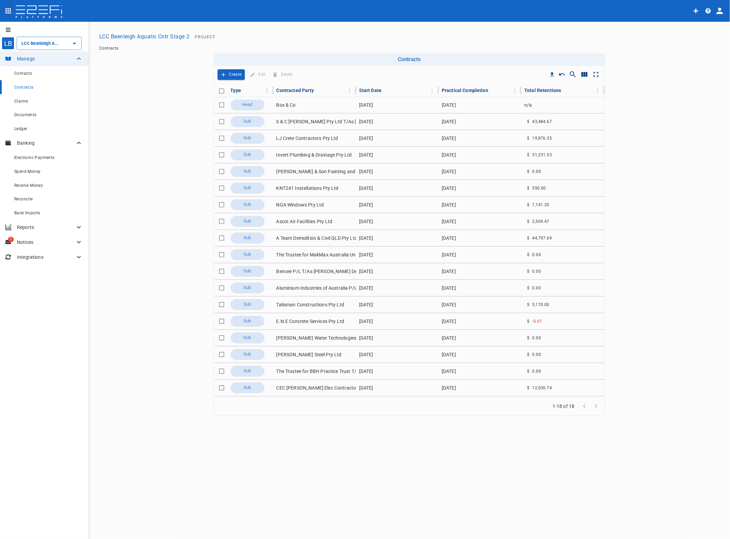
click at [311, 155] on td "Invert Plumbing & Drainage Pty Ltd" at bounding box center [315, 155] width 83 height 16
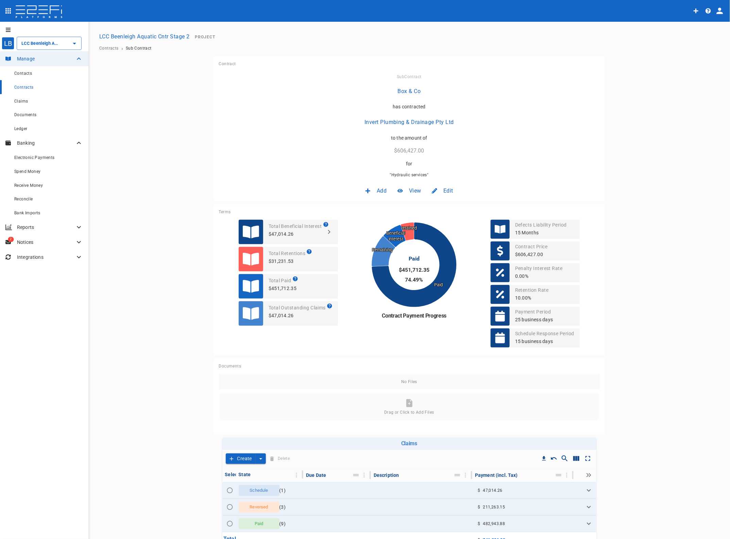
click at [448, 189] on span "Edit" at bounding box center [448, 191] width 10 height 8
click at [435, 205] on span "Contract" at bounding box center [438, 206] width 19 height 8
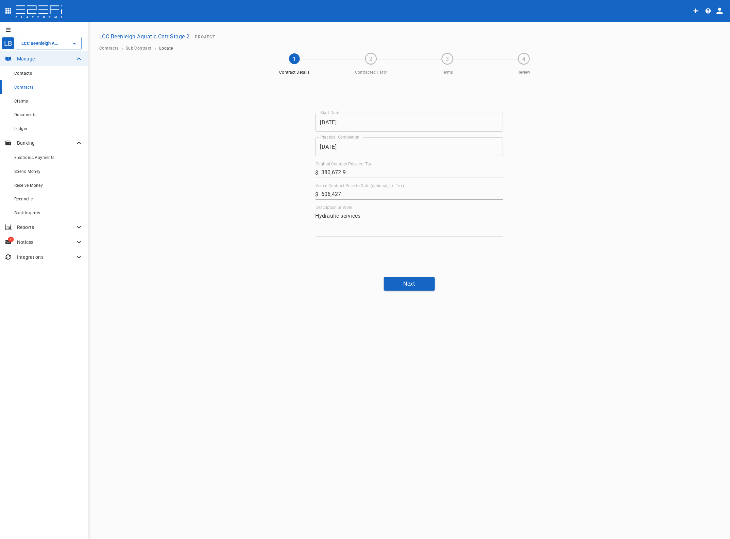
click at [362, 146] on input "[DATE]" at bounding box center [409, 146] width 188 height 19
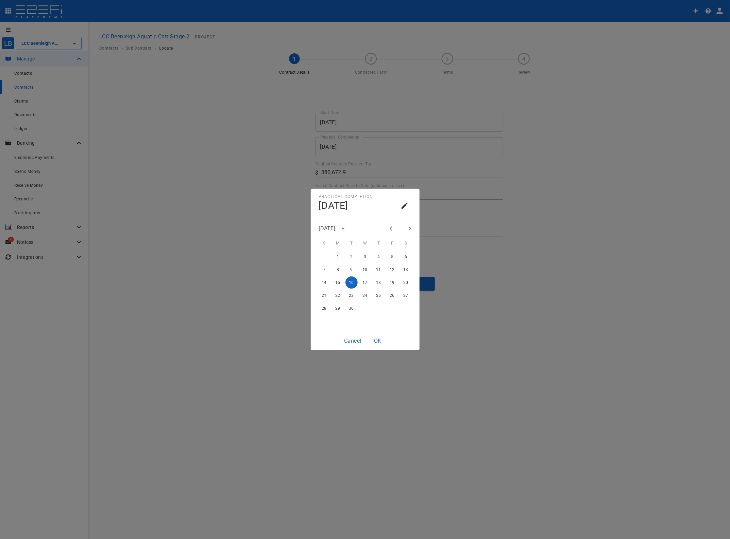
click at [409, 228] on icon "Next month" at bounding box center [409, 229] width 2 height 4
click at [352, 311] on button "25" at bounding box center [351, 308] width 12 height 12
type input "[DATE]"
click at [378, 340] on button "OK" at bounding box center [378, 340] width 22 height 13
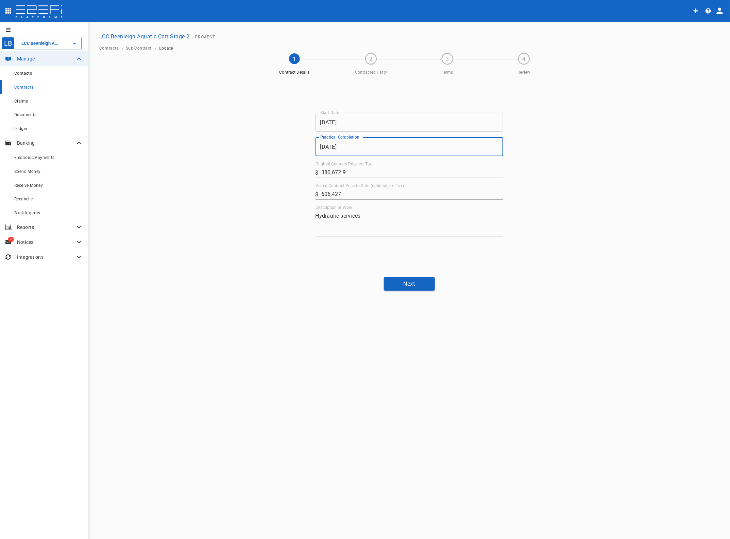
click at [405, 281] on button "Next" at bounding box center [409, 283] width 51 height 13
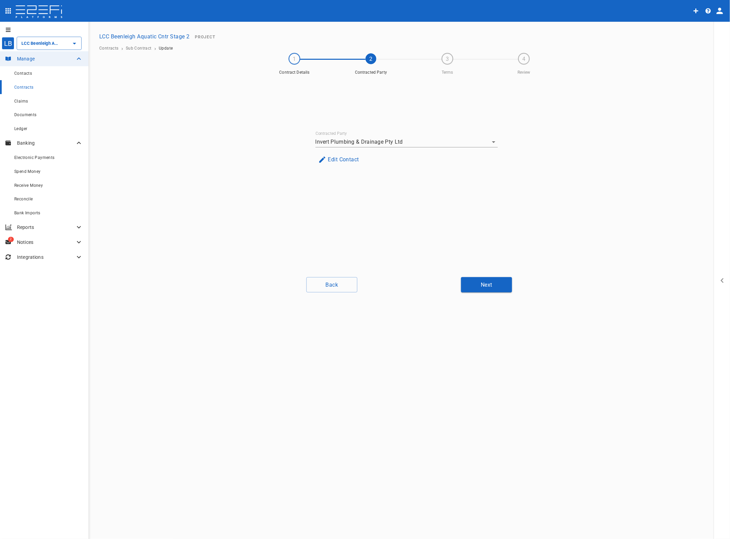
click at [479, 284] on button "Next" at bounding box center [486, 284] width 51 height 15
click at [494, 285] on button "Next" at bounding box center [486, 284] width 51 height 15
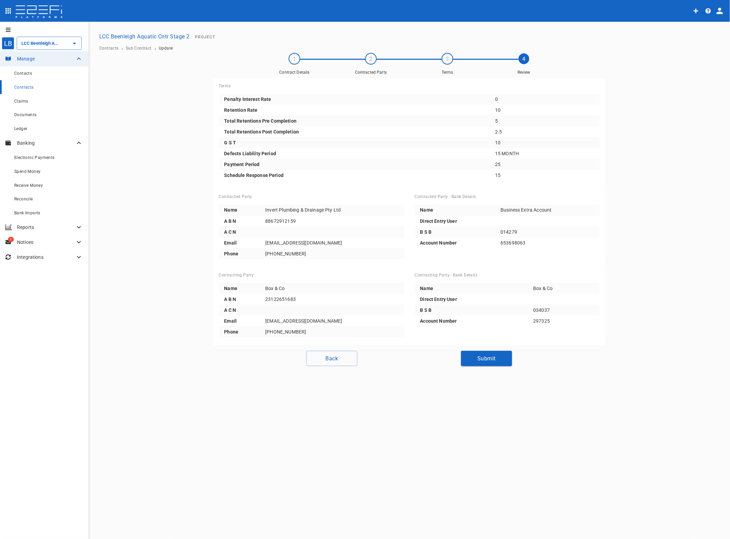
click at [491, 359] on button "Submit" at bounding box center [486, 358] width 51 height 15
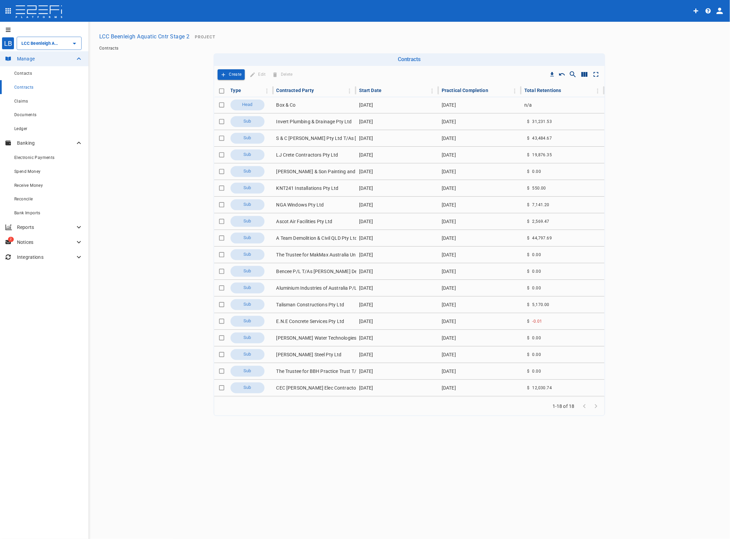
click at [312, 186] on td "KNT241 Installations Pty Ltd" at bounding box center [315, 188] width 83 height 16
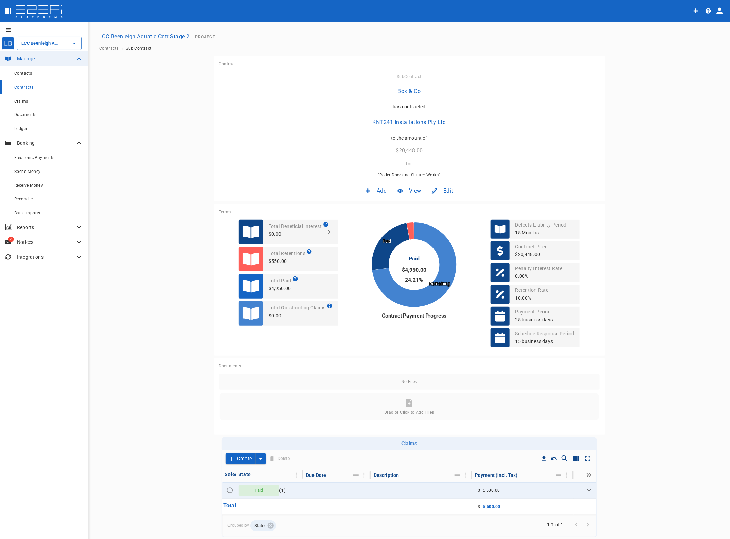
click at [448, 191] on span "Edit" at bounding box center [448, 191] width 10 height 8
click at [437, 208] on span "Contract" at bounding box center [438, 206] width 19 height 8
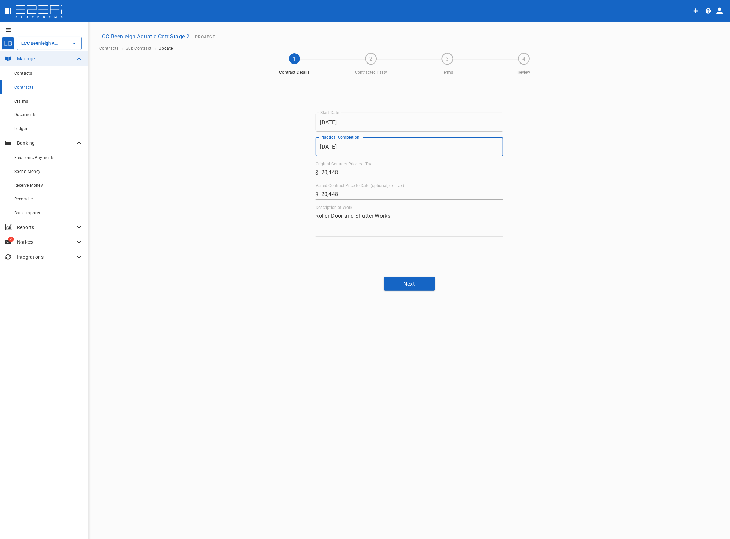
click at [366, 149] on input "[DATE]" at bounding box center [409, 146] width 188 height 19
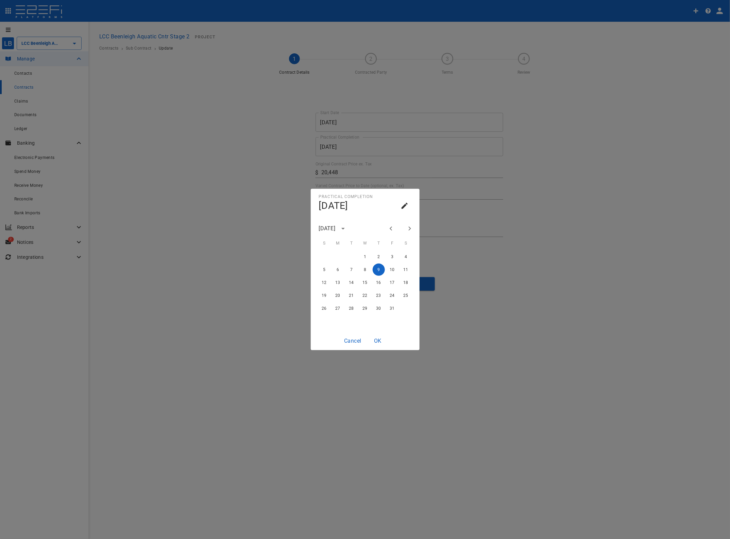
click at [408, 228] on icon "Next month" at bounding box center [409, 229] width 8 height 8
click at [351, 310] on button "25" at bounding box center [351, 308] width 12 height 12
type input "[DATE]"
click at [379, 341] on button "OK" at bounding box center [378, 340] width 22 height 13
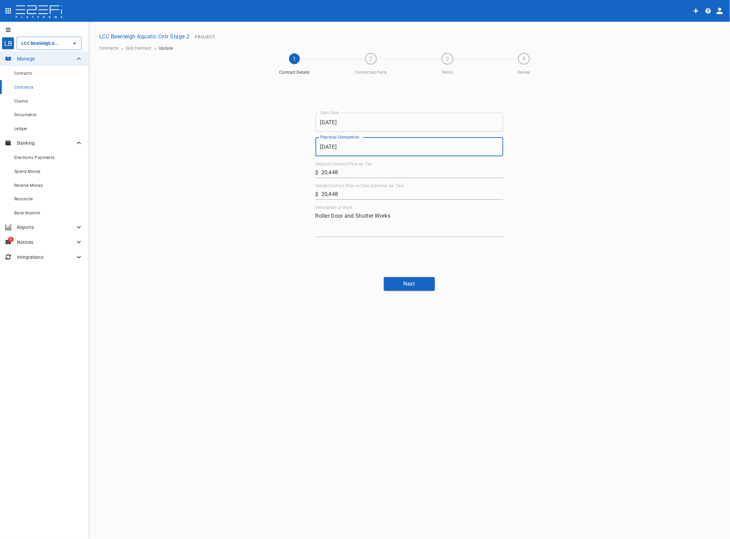
click at [412, 287] on button "Next" at bounding box center [409, 283] width 51 height 13
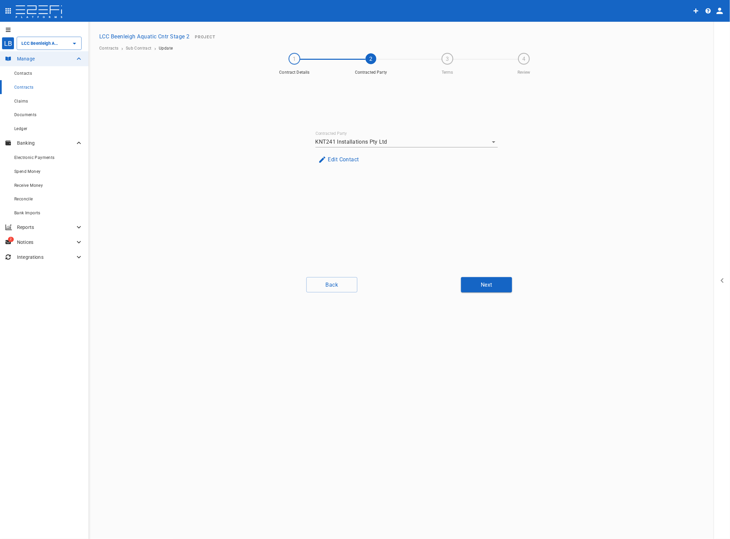
click at [476, 284] on button "Next" at bounding box center [486, 284] width 51 height 15
click at [487, 286] on button "Next" at bounding box center [486, 284] width 51 height 15
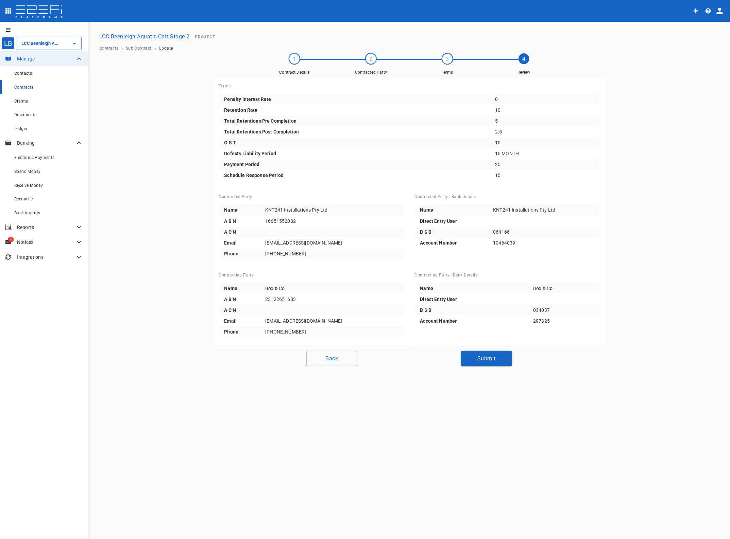
click at [487, 355] on button "Submit" at bounding box center [486, 358] width 51 height 15
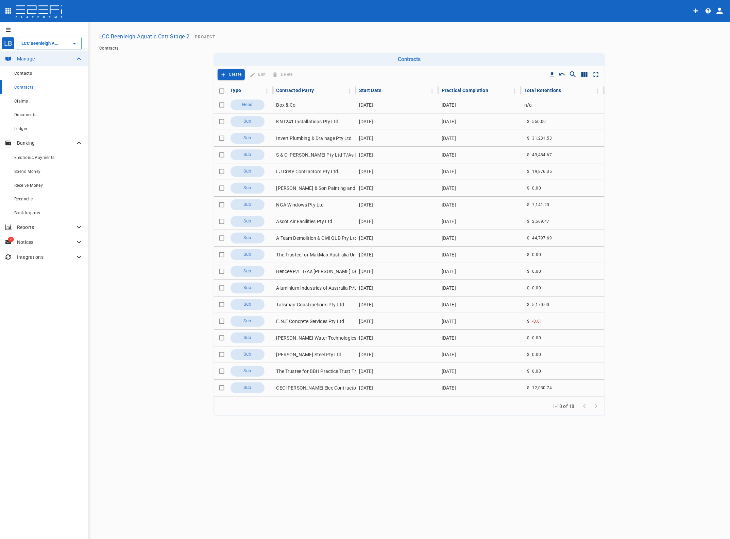
click at [310, 205] on td "NGA Windows Pty Ltd" at bounding box center [315, 205] width 83 height 16
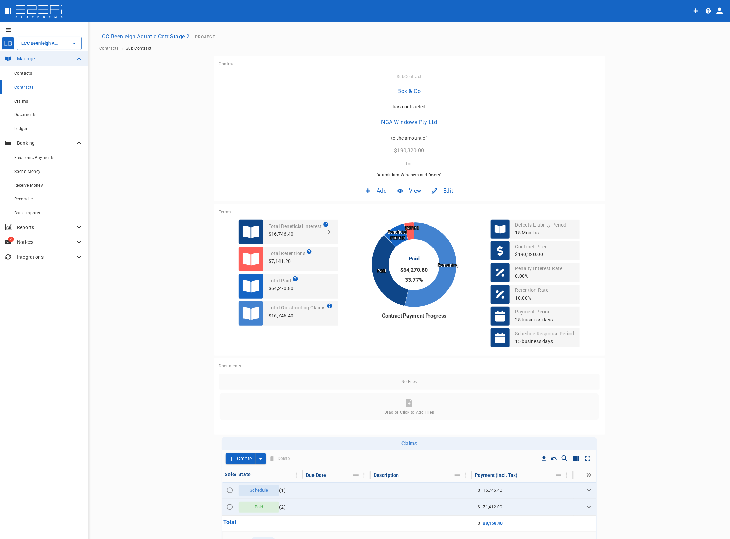
click at [448, 193] on span "Edit" at bounding box center [448, 191] width 10 height 8
click at [442, 205] on span "Contract" at bounding box center [438, 206] width 19 height 8
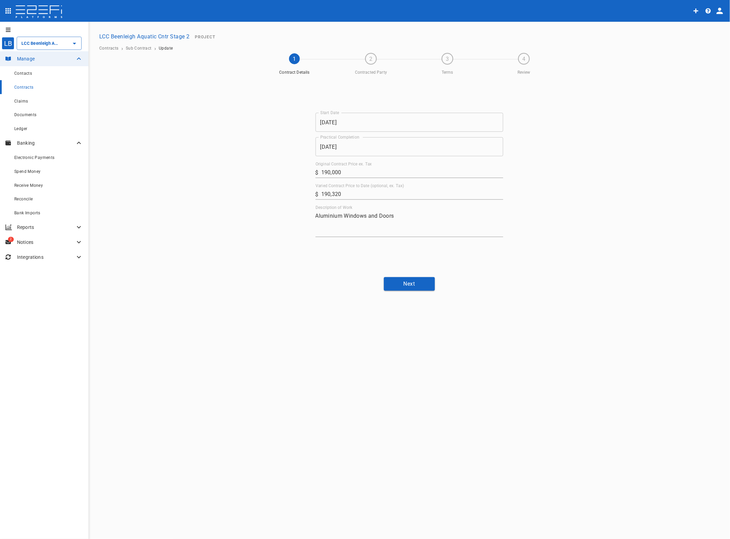
click at [359, 145] on input "[DATE]" at bounding box center [409, 146] width 188 height 19
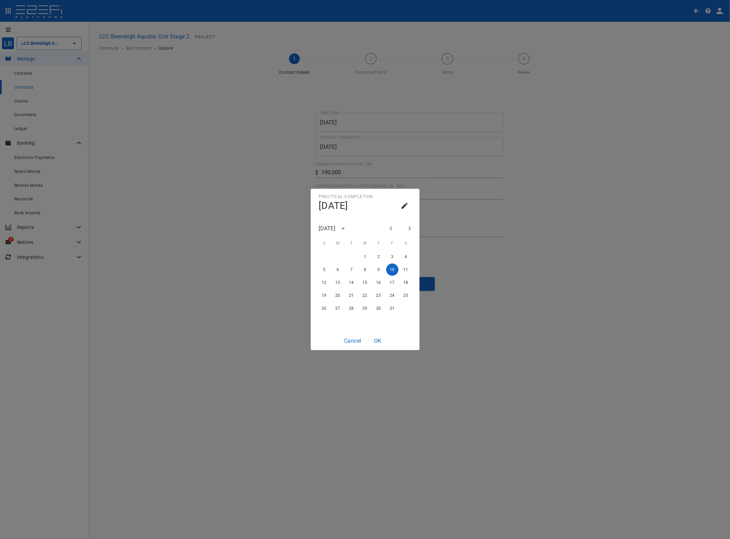
click at [413, 228] on icon "Next month" at bounding box center [409, 229] width 8 height 8
click at [351, 308] on button "25" at bounding box center [351, 308] width 12 height 12
type input "[DATE]"
click at [374, 343] on button "OK" at bounding box center [378, 340] width 22 height 13
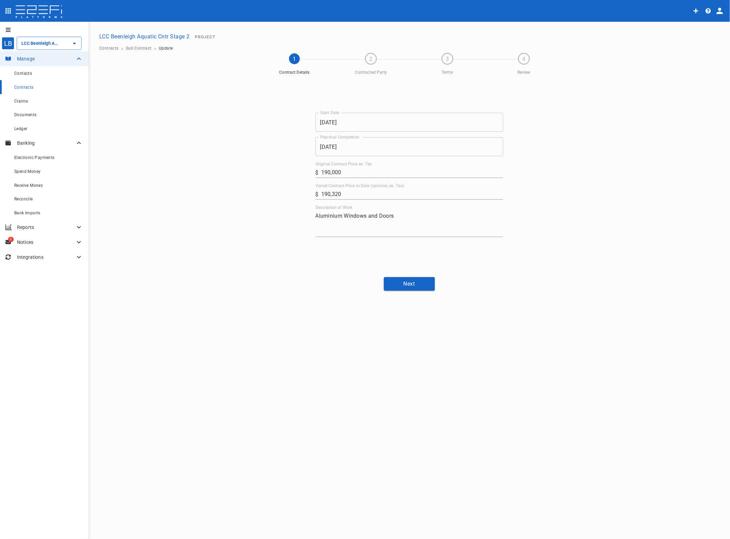
click at [419, 284] on button "Next" at bounding box center [409, 283] width 51 height 13
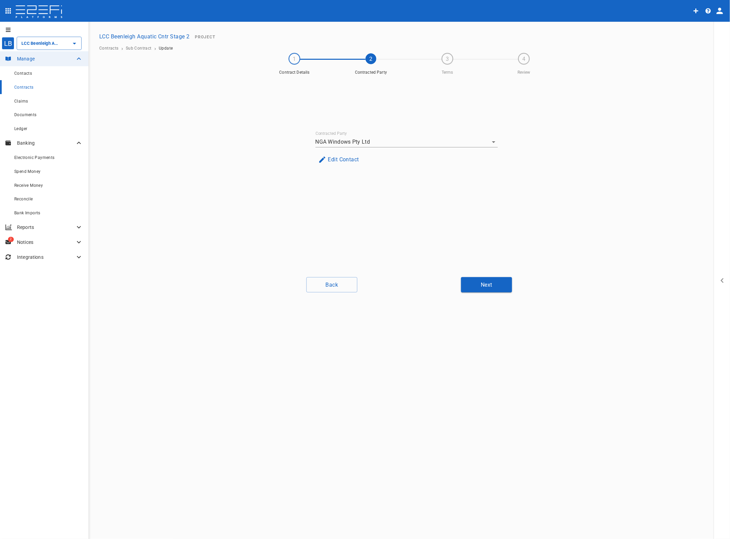
click at [476, 288] on button "Next" at bounding box center [486, 284] width 51 height 15
click at [488, 285] on button "Next" at bounding box center [486, 284] width 51 height 15
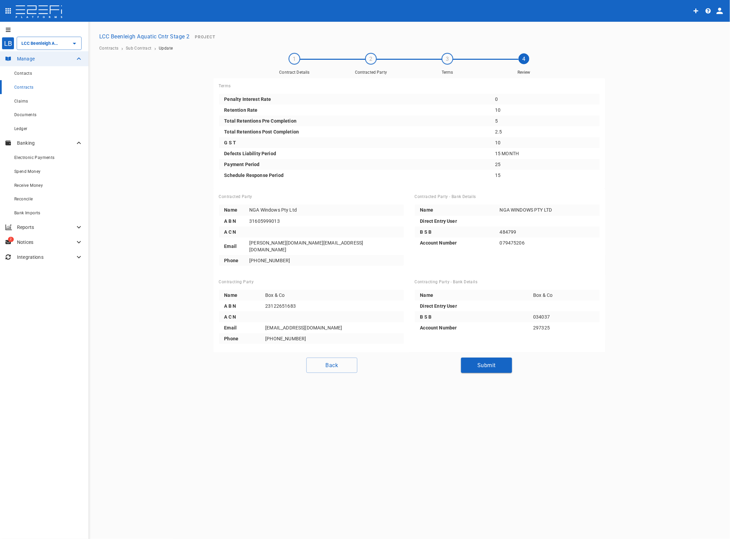
click at [477, 358] on button "Submit" at bounding box center [486, 365] width 51 height 15
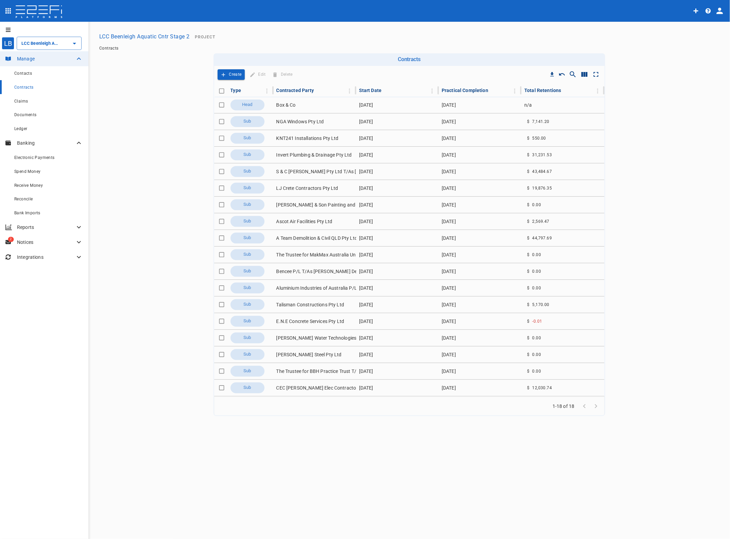
click at [316, 223] on td "Ascot Air Facilities Pty Ltd" at bounding box center [315, 221] width 83 height 16
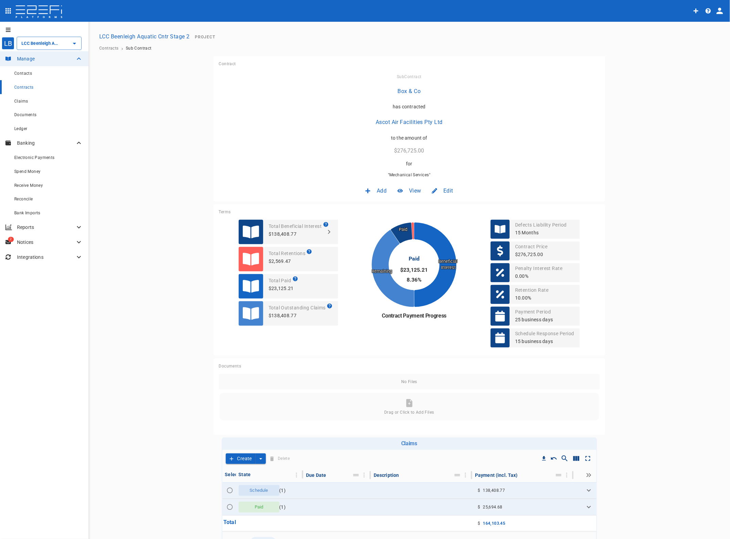
click at [443, 189] on span "Edit" at bounding box center [448, 191] width 10 height 8
click at [446, 204] on span "Contract" at bounding box center [438, 206] width 19 height 8
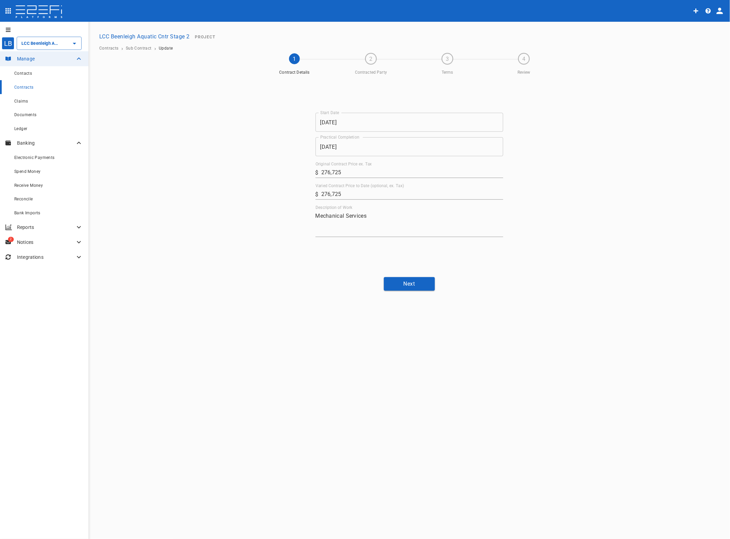
click at [359, 149] on input "[DATE]" at bounding box center [409, 146] width 188 height 19
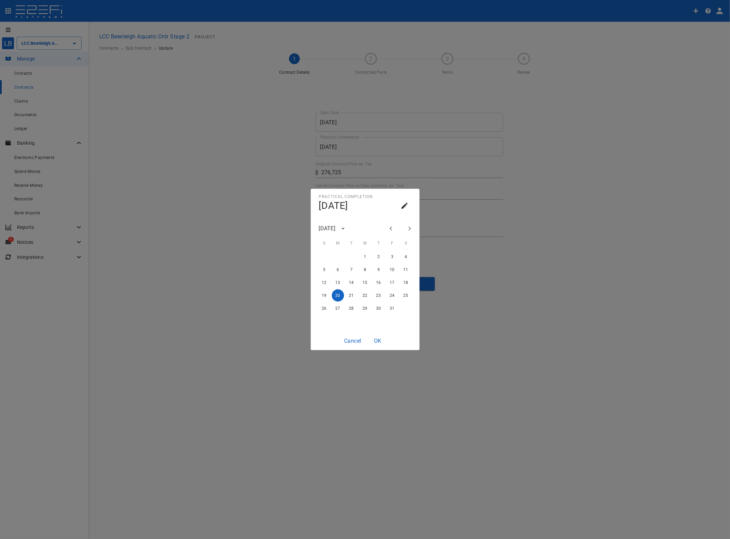
click at [411, 228] on icon "Next month" at bounding box center [409, 229] width 8 height 8
click at [349, 308] on button "25" at bounding box center [351, 308] width 12 height 12
type input "[DATE]"
click at [380, 342] on button "OK" at bounding box center [378, 340] width 22 height 13
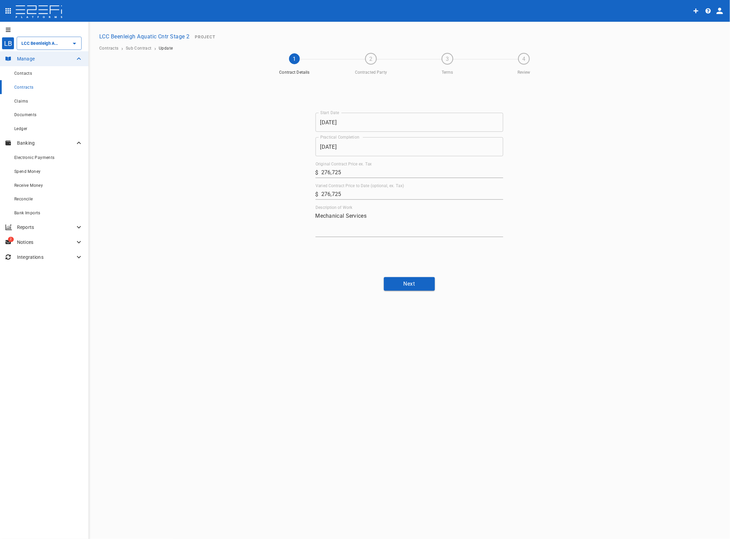
click at [423, 283] on button "Next" at bounding box center [409, 283] width 51 height 13
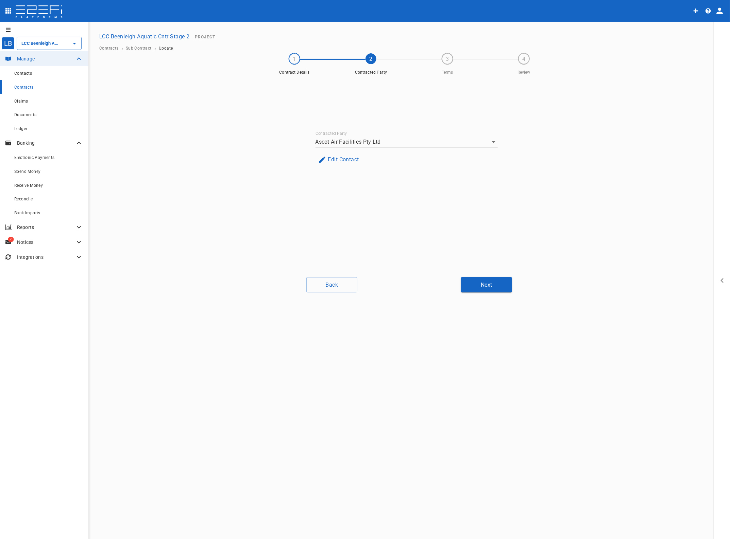
click at [488, 286] on button "Next" at bounding box center [486, 284] width 51 height 15
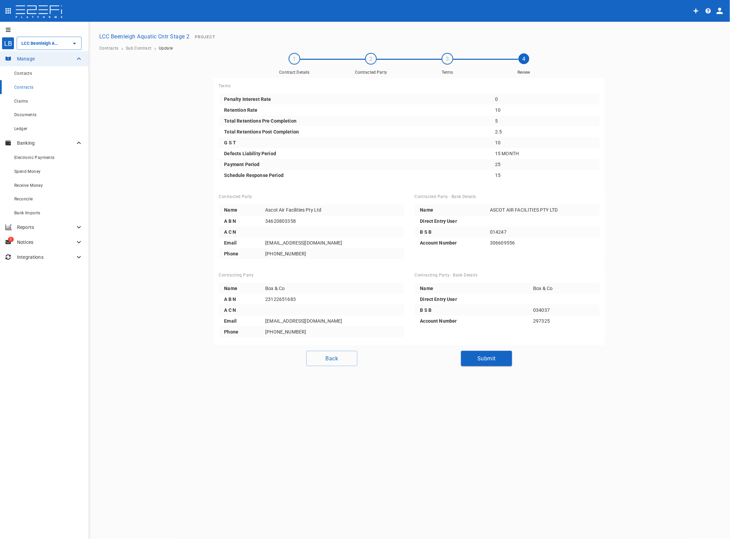
click at [485, 357] on button "Submit" at bounding box center [486, 358] width 51 height 15
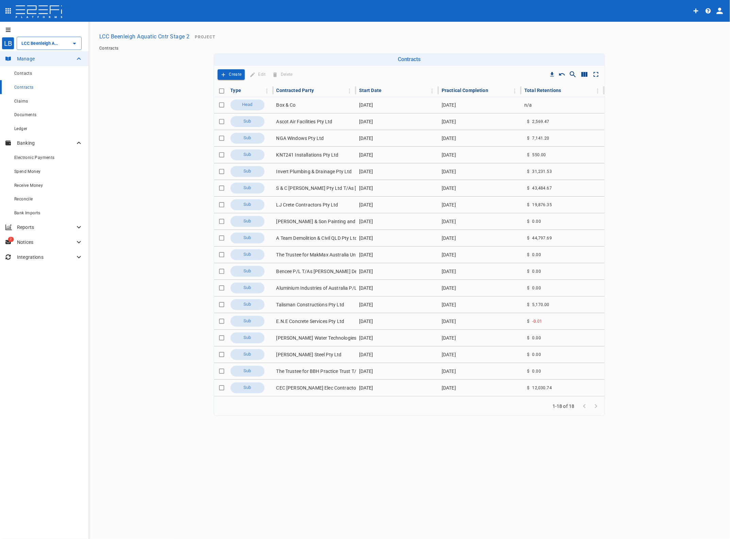
click at [320, 240] on td "A Team Demolition & Civil QLD Pty Ltd" at bounding box center [315, 238] width 83 height 16
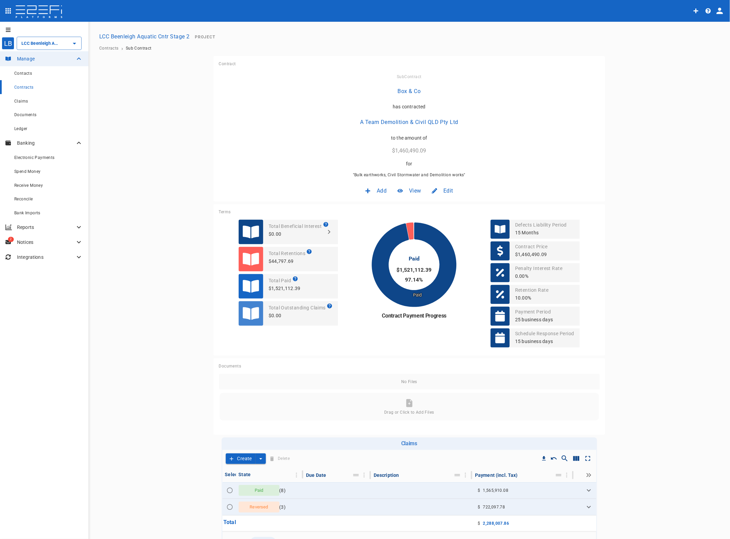
click at [443, 189] on span "Edit" at bounding box center [448, 191] width 10 height 8
click at [444, 206] on span "Contract" at bounding box center [438, 206] width 19 height 8
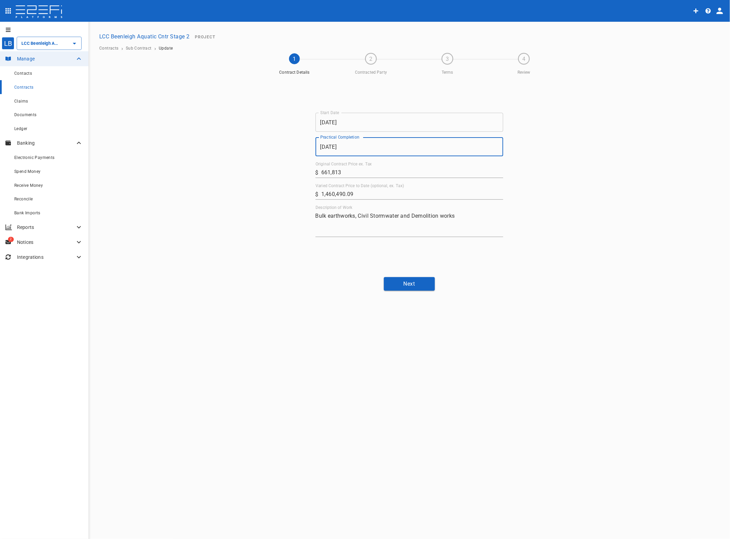
click at [355, 150] on input "[DATE]" at bounding box center [409, 146] width 188 height 19
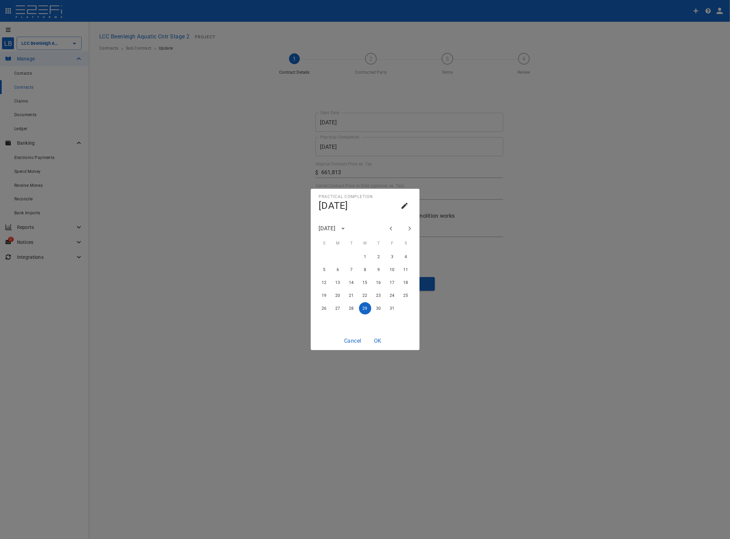
click at [408, 228] on icon "Next month" at bounding box center [409, 229] width 8 height 8
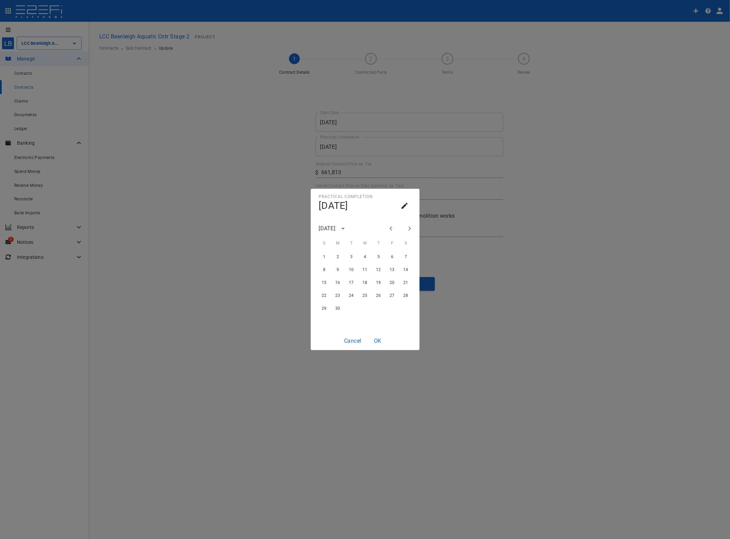
click at [408, 228] on icon "Next month" at bounding box center [409, 229] width 8 height 8
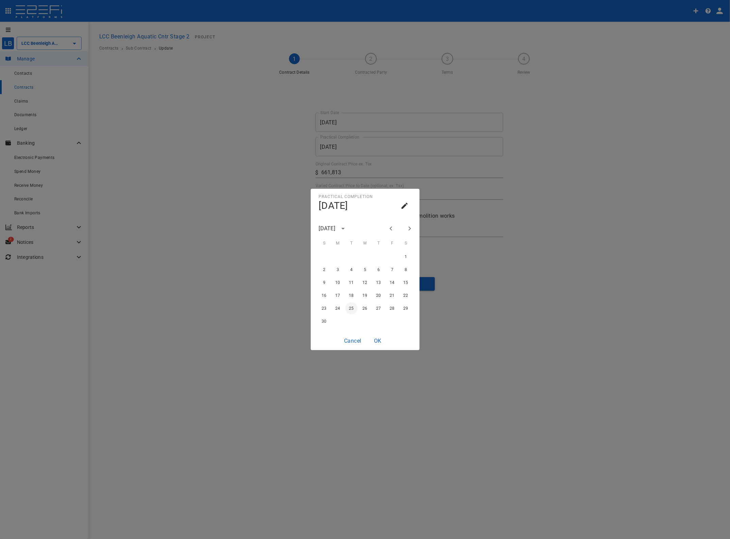
click at [355, 309] on button "25" at bounding box center [351, 308] width 12 height 12
type input "[DATE]"
click at [381, 340] on button "OK" at bounding box center [378, 340] width 22 height 13
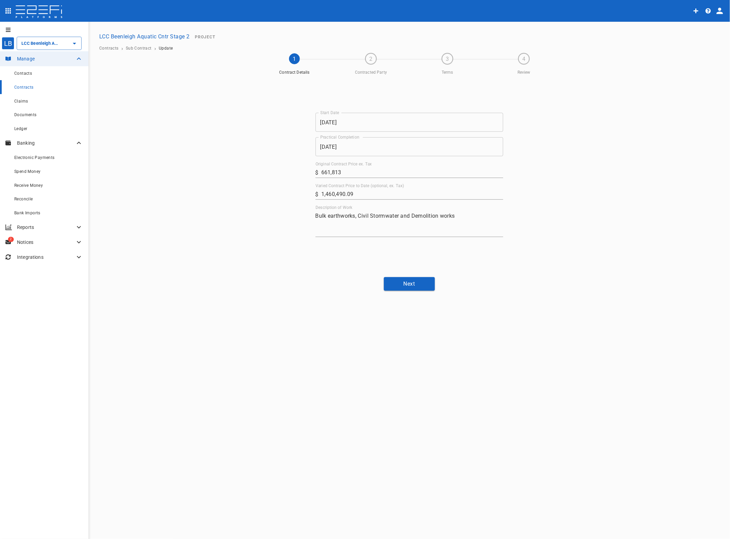
click at [416, 280] on button "Next" at bounding box center [409, 283] width 51 height 13
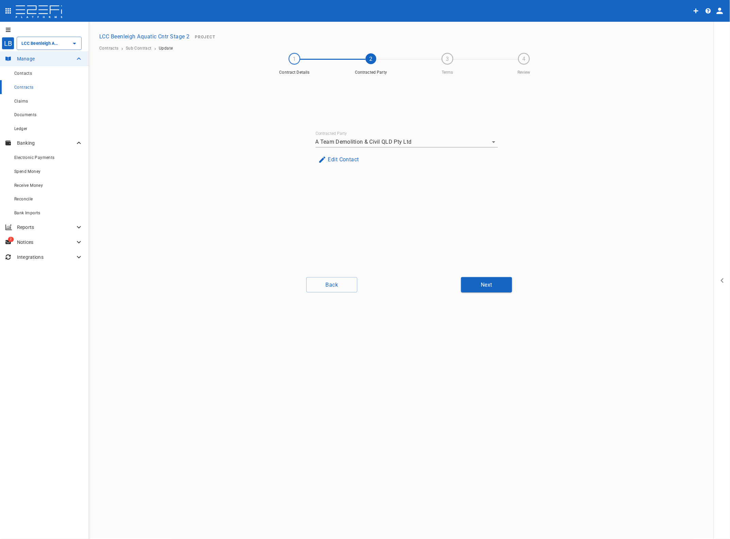
click at [486, 279] on button "Next" at bounding box center [486, 284] width 51 height 15
click at [490, 286] on button "Next" at bounding box center [486, 284] width 51 height 15
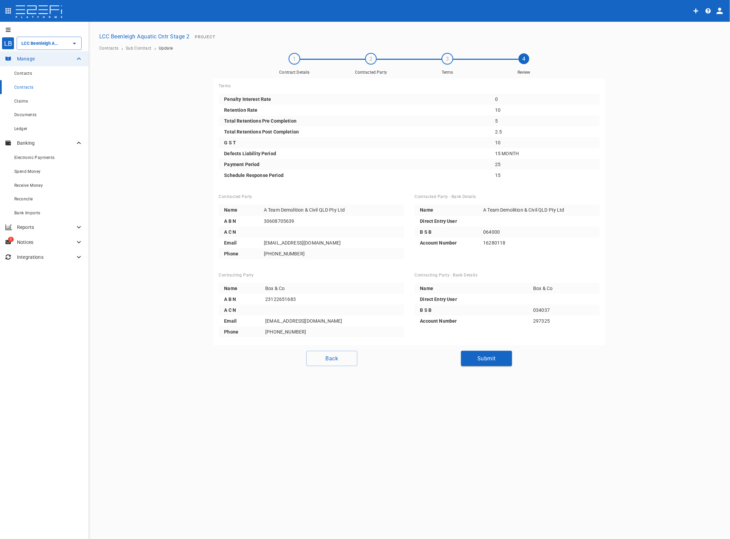
click at [488, 359] on button "Submit" at bounding box center [486, 358] width 51 height 15
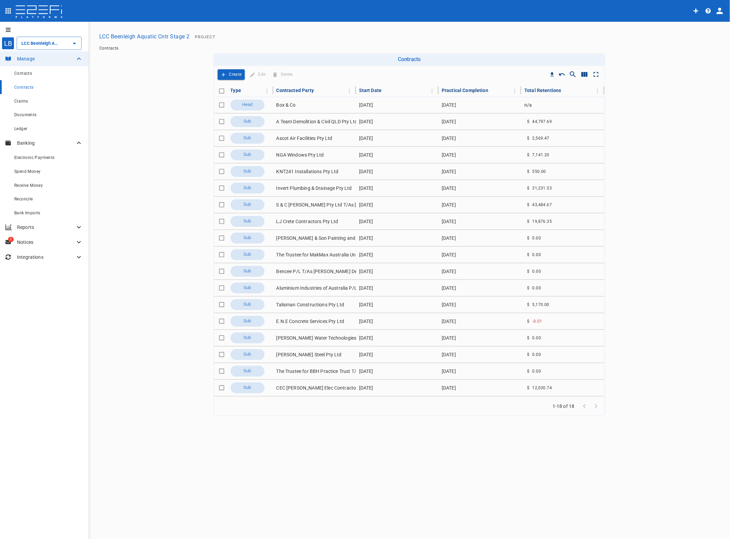
click at [310, 306] on td "Talisman Constructions Pty Ltd" at bounding box center [315, 305] width 83 height 16
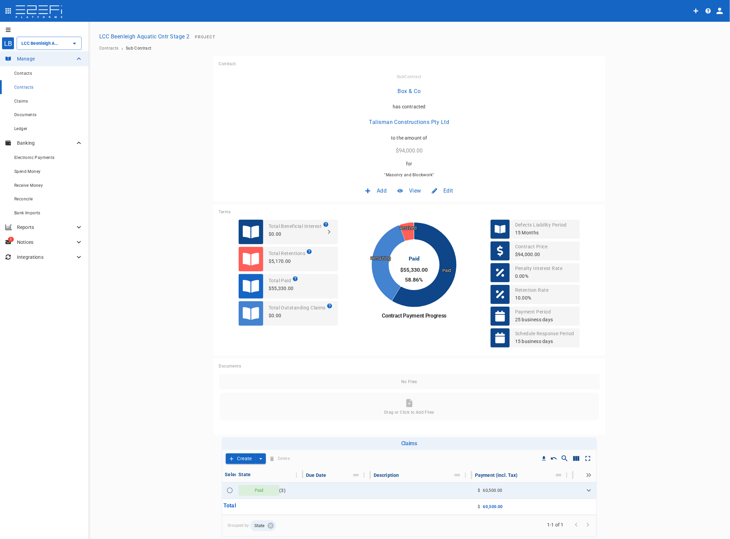
click at [443, 191] on span "Edit" at bounding box center [448, 191] width 10 height 8
click at [439, 204] on span "Contract" at bounding box center [438, 206] width 19 height 8
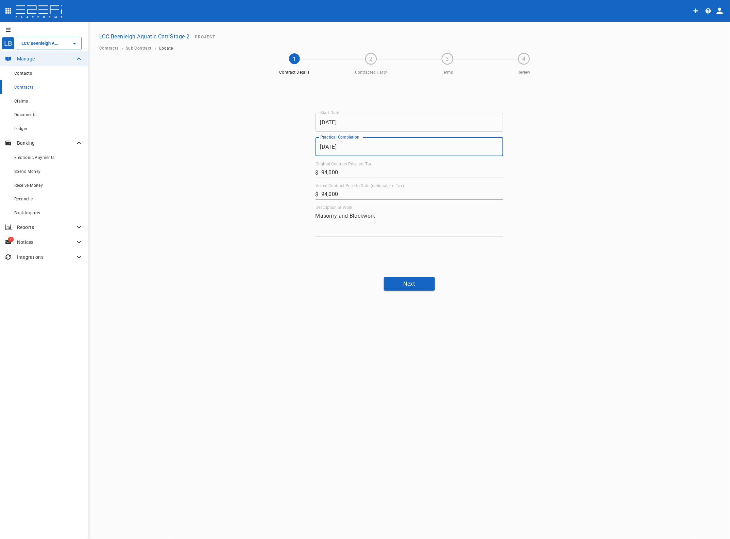
click at [369, 152] on input "[DATE]" at bounding box center [409, 146] width 188 height 19
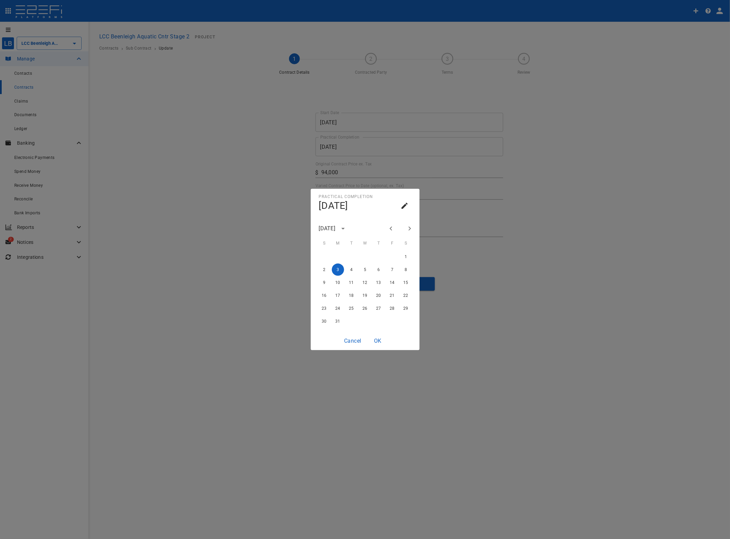
click at [409, 228] on icon "Next month" at bounding box center [409, 229] width 8 height 8
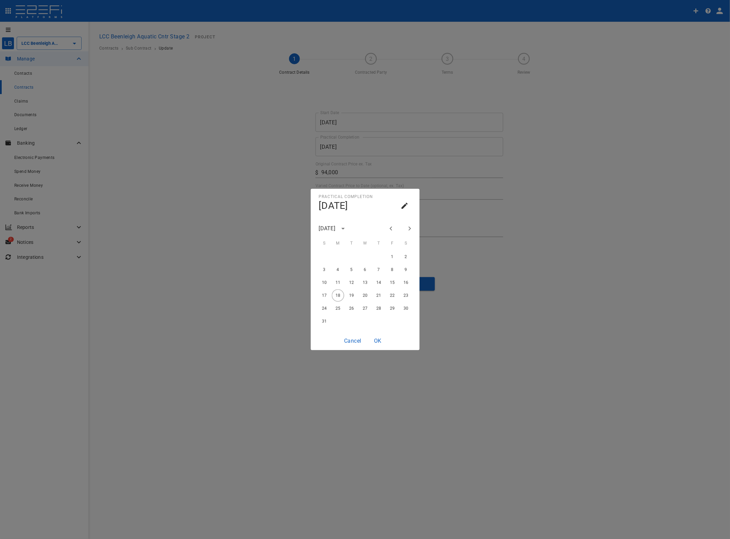
click at [409, 228] on icon "Next month" at bounding box center [409, 229] width 8 height 8
click at [408, 228] on icon "Next month" at bounding box center [409, 229] width 8 height 8
click at [353, 309] on button "25" at bounding box center [351, 308] width 12 height 12
type input "[DATE]"
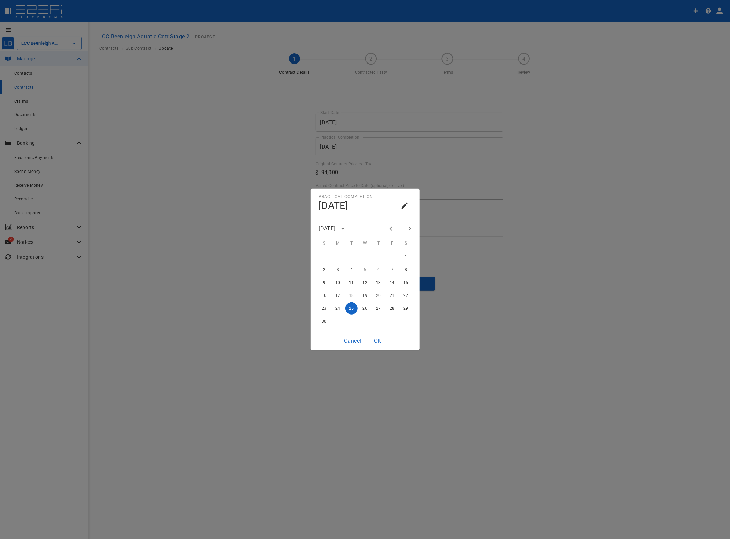
click at [376, 339] on button "OK" at bounding box center [378, 340] width 22 height 13
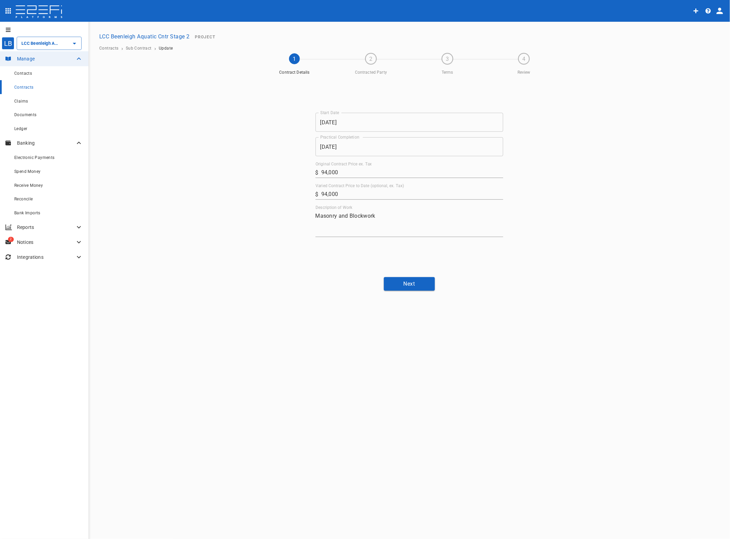
click at [425, 286] on button "Next" at bounding box center [409, 283] width 51 height 13
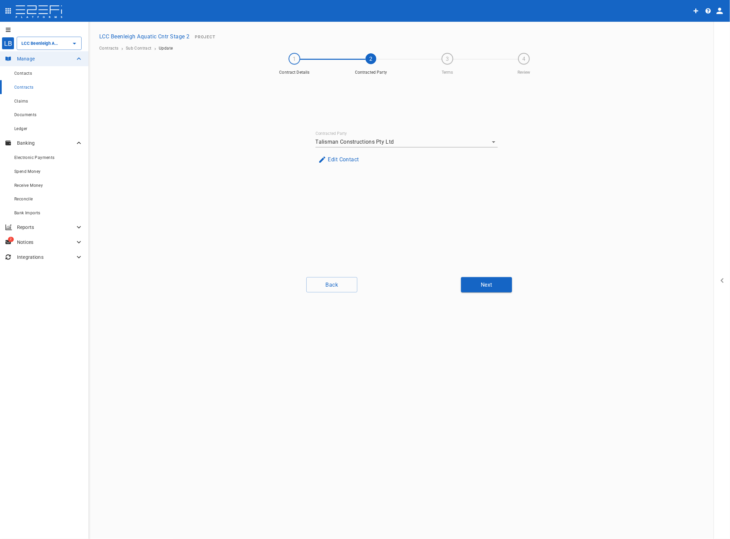
click at [476, 285] on button "Next" at bounding box center [486, 284] width 51 height 15
click at [498, 287] on button "Next" at bounding box center [486, 284] width 51 height 15
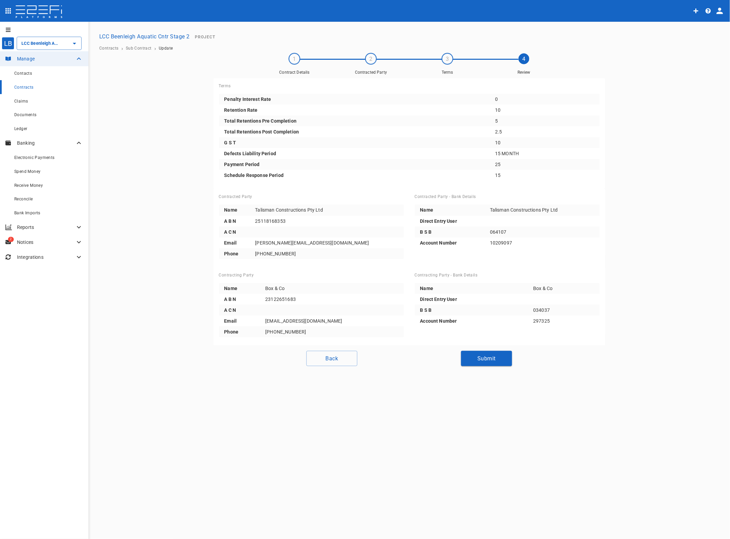
click at [481, 360] on button "Submit" at bounding box center [486, 358] width 51 height 15
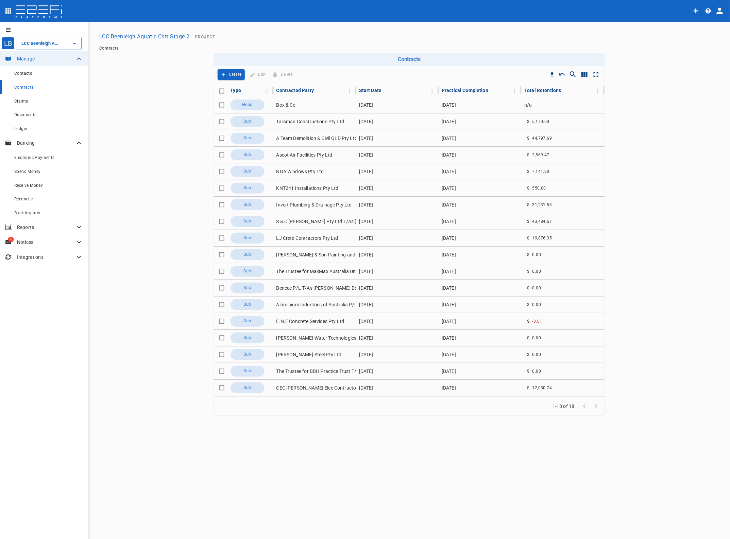
click at [313, 388] on td "CEC [PERSON_NAME] Elec Contractors P/L T/As Power Up Electrical Soln" at bounding box center [315, 388] width 83 height 16
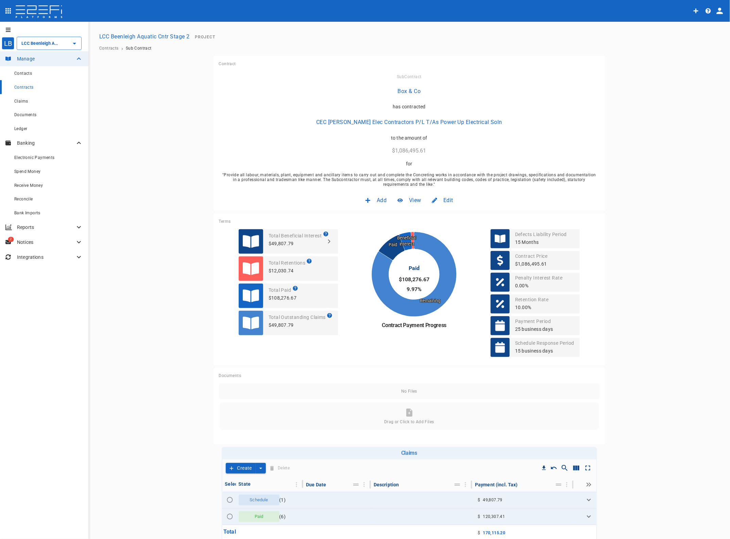
click at [443, 199] on span "Edit" at bounding box center [448, 200] width 10 height 8
click at [439, 218] on span "Contract" at bounding box center [438, 215] width 19 height 8
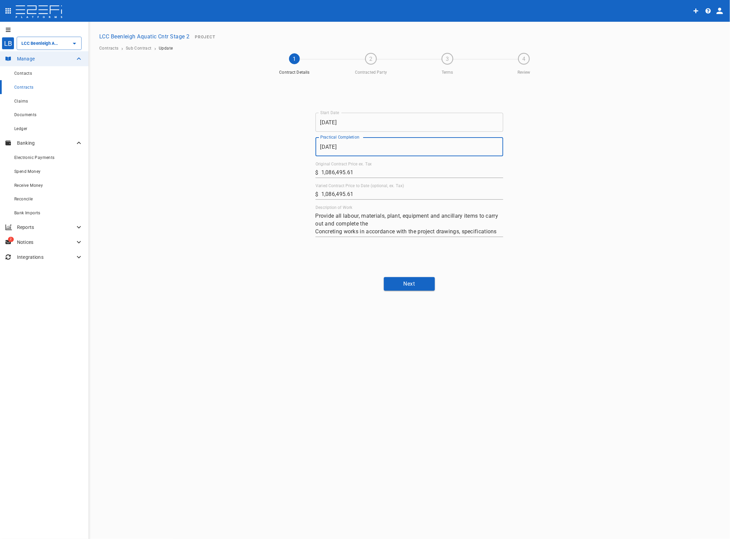
click at [358, 149] on input "[DATE]" at bounding box center [409, 146] width 188 height 19
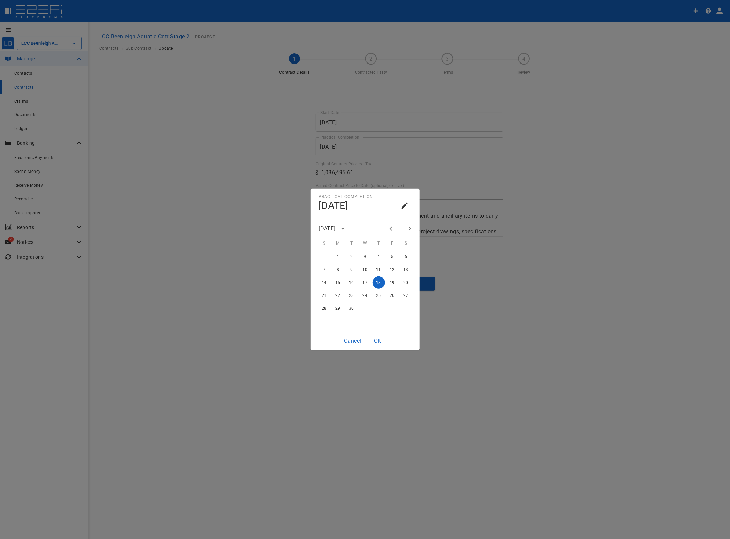
click at [408, 227] on icon "Next month" at bounding box center [409, 229] width 8 height 8
click at [350, 307] on button "25" at bounding box center [351, 308] width 12 height 12
type input "[DATE]"
click at [380, 340] on button "OK" at bounding box center [378, 340] width 22 height 13
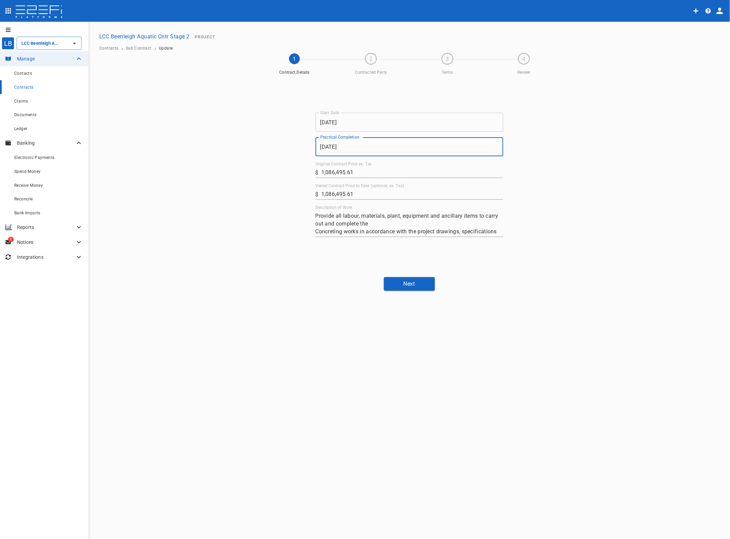
click at [415, 284] on button "Next" at bounding box center [409, 283] width 51 height 13
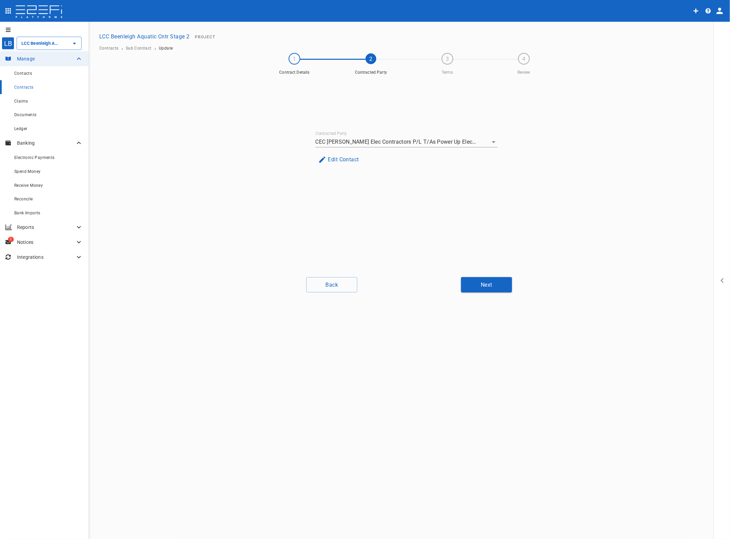
click at [495, 286] on button "Next" at bounding box center [486, 284] width 51 height 15
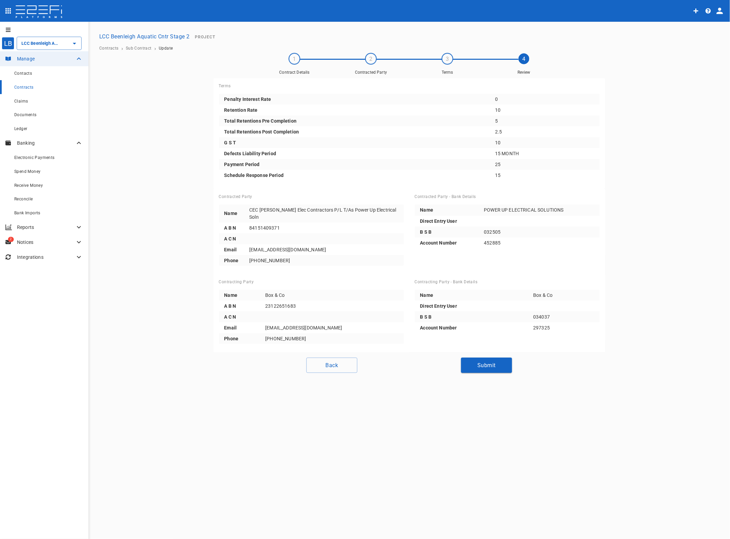
click at [488, 358] on button "Submit" at bounding box center [486, 365] width 51 height 15
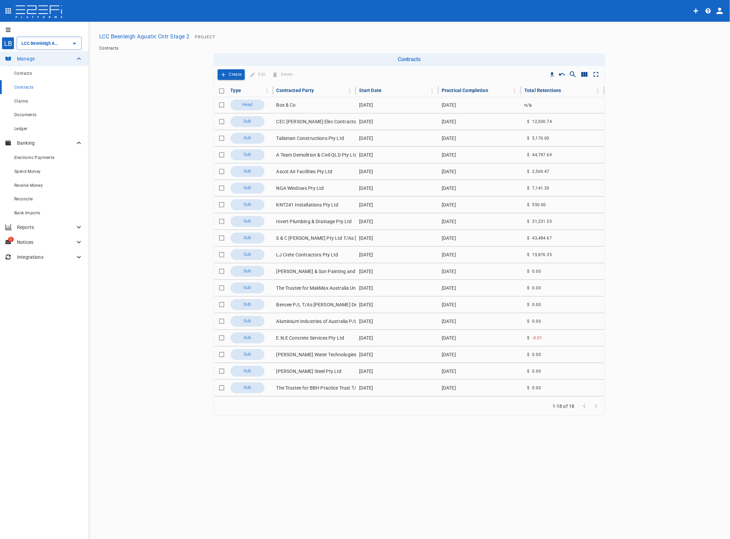
click at [716, 13] on icon "profile" at bounding box center [719, 11] width 6 height 6
click at [707, 27] on span "Logout" at bounding box center [706, 30] width 16 height 8
